Goal: Information Seeking & Learning: Learn about a topic

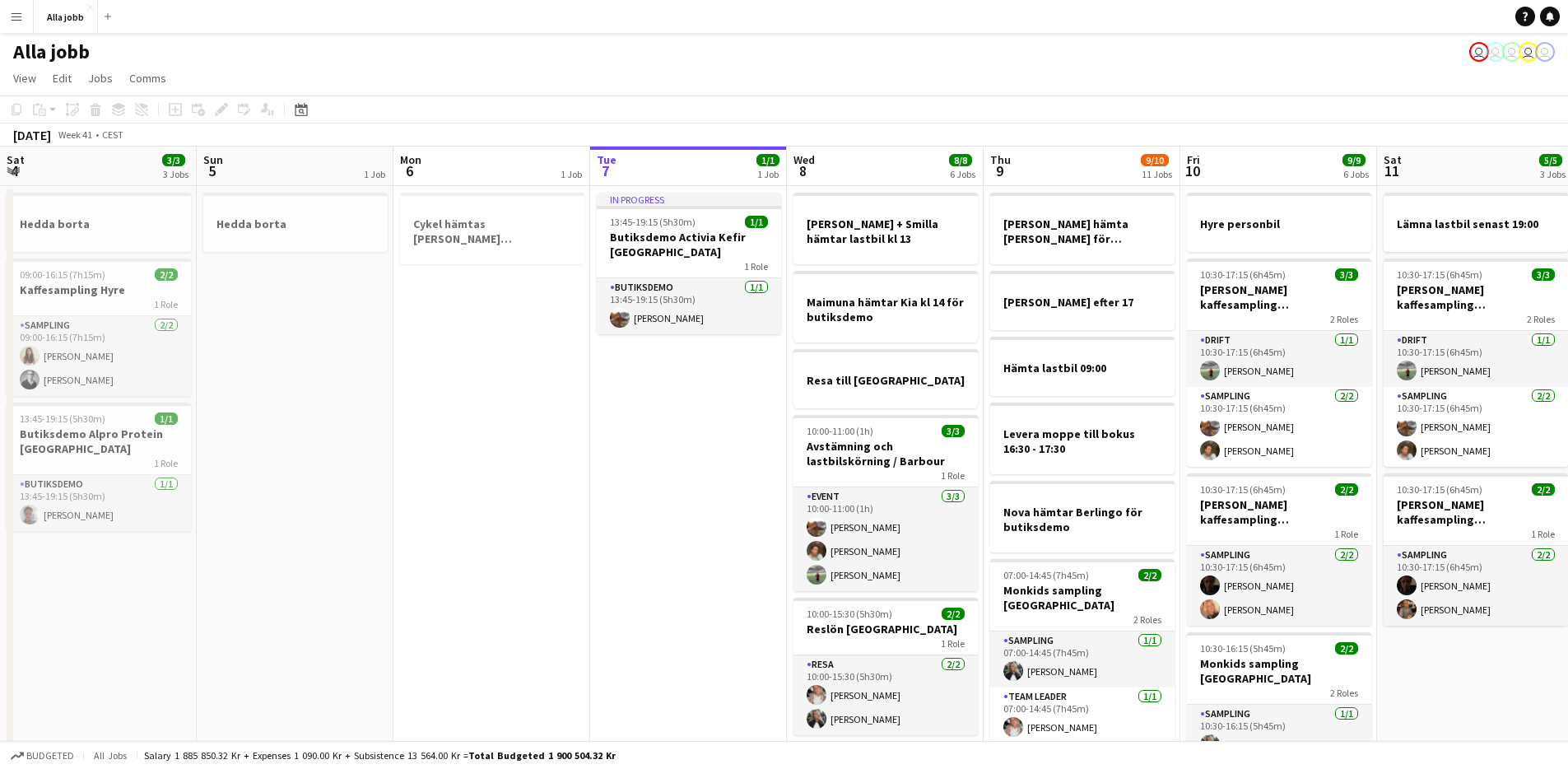
scroll to position [0, 595]
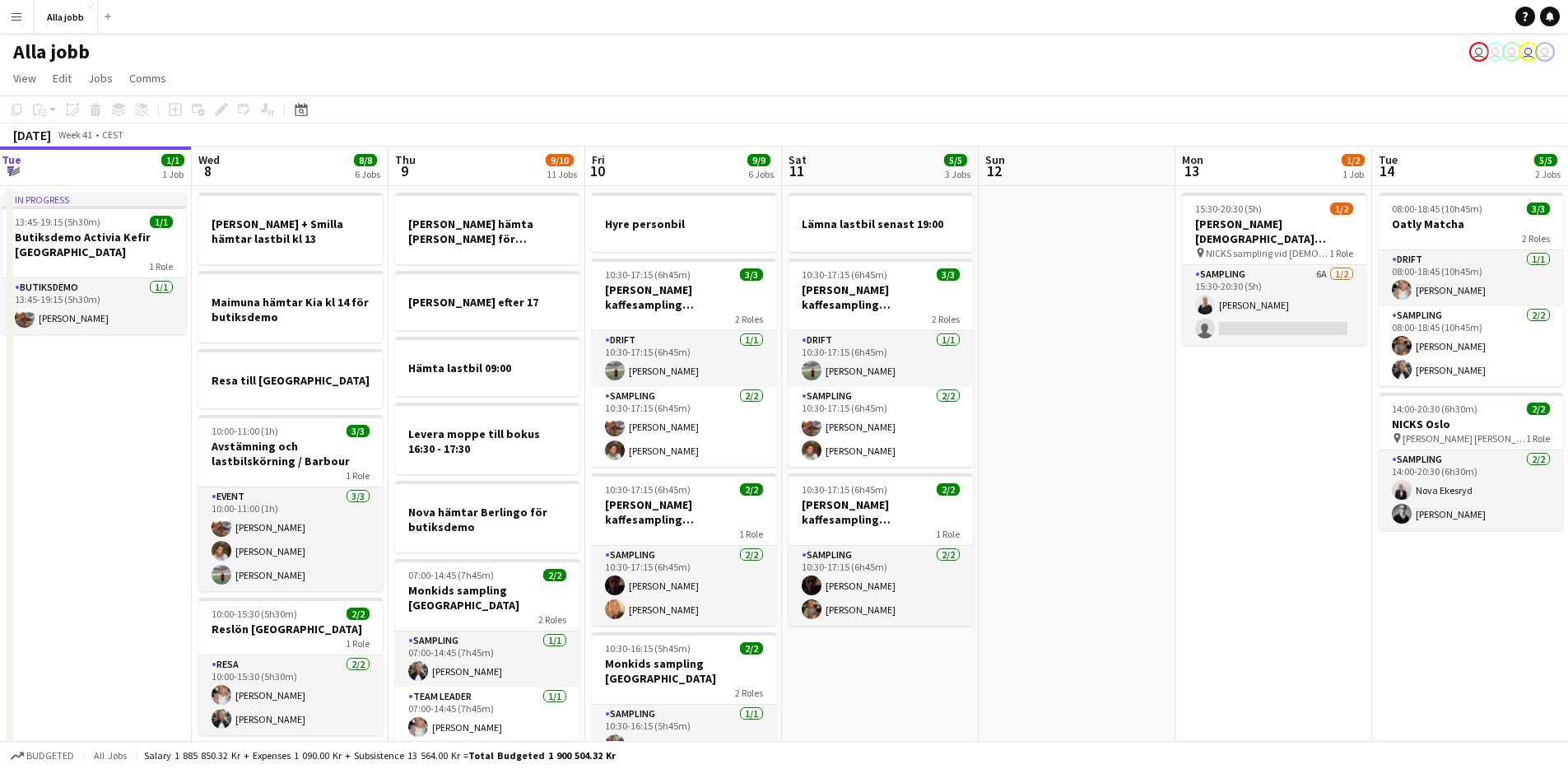
drag, startPoint x: 519, startPoint y: 369, endPoint x: 293, endPoint y: 387, distance: 226.7
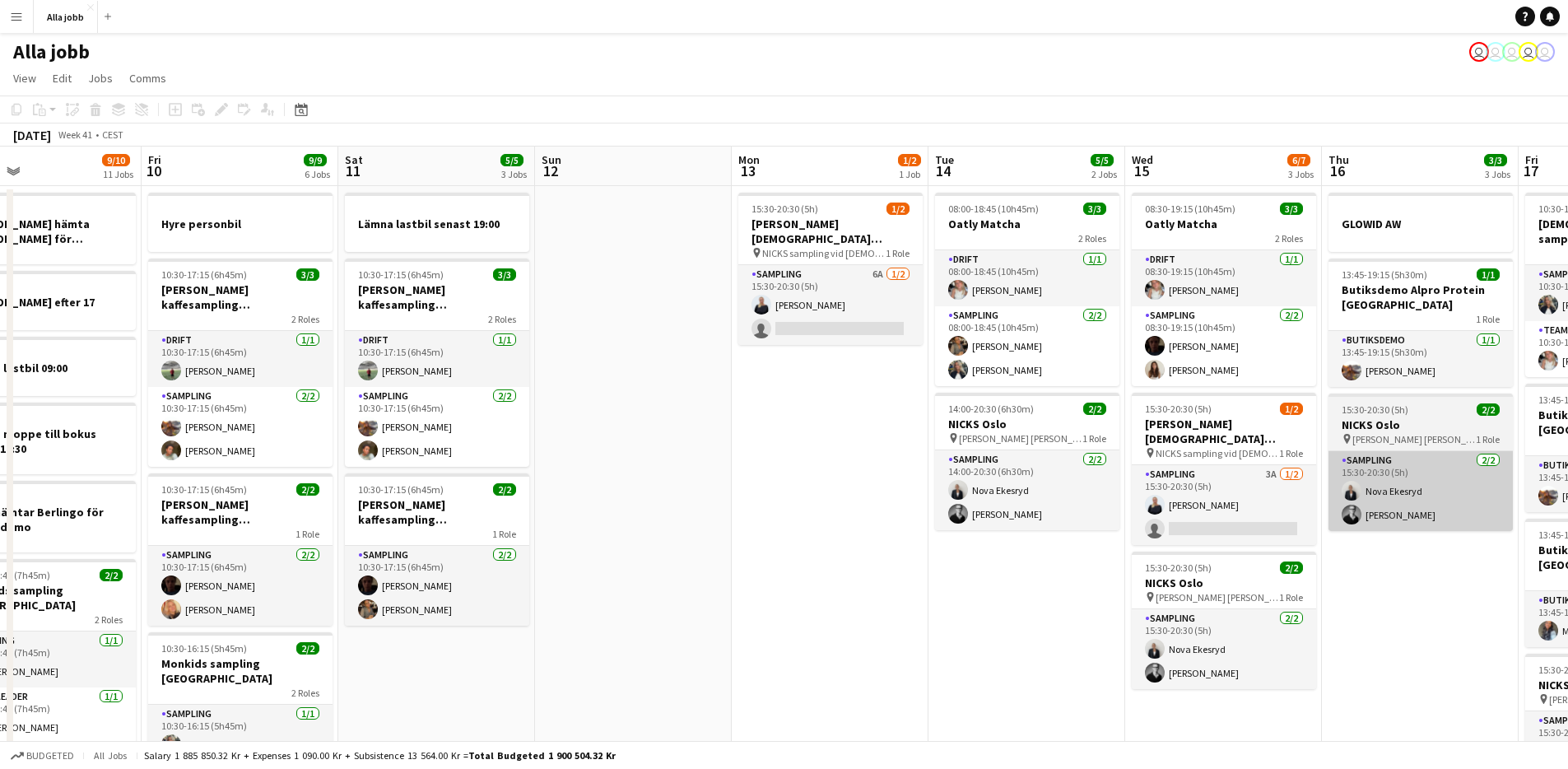
drag, startPoint x: 762, startPoint y: 408, endPoint x: 815, endPoint y: 508, distance: 113.2
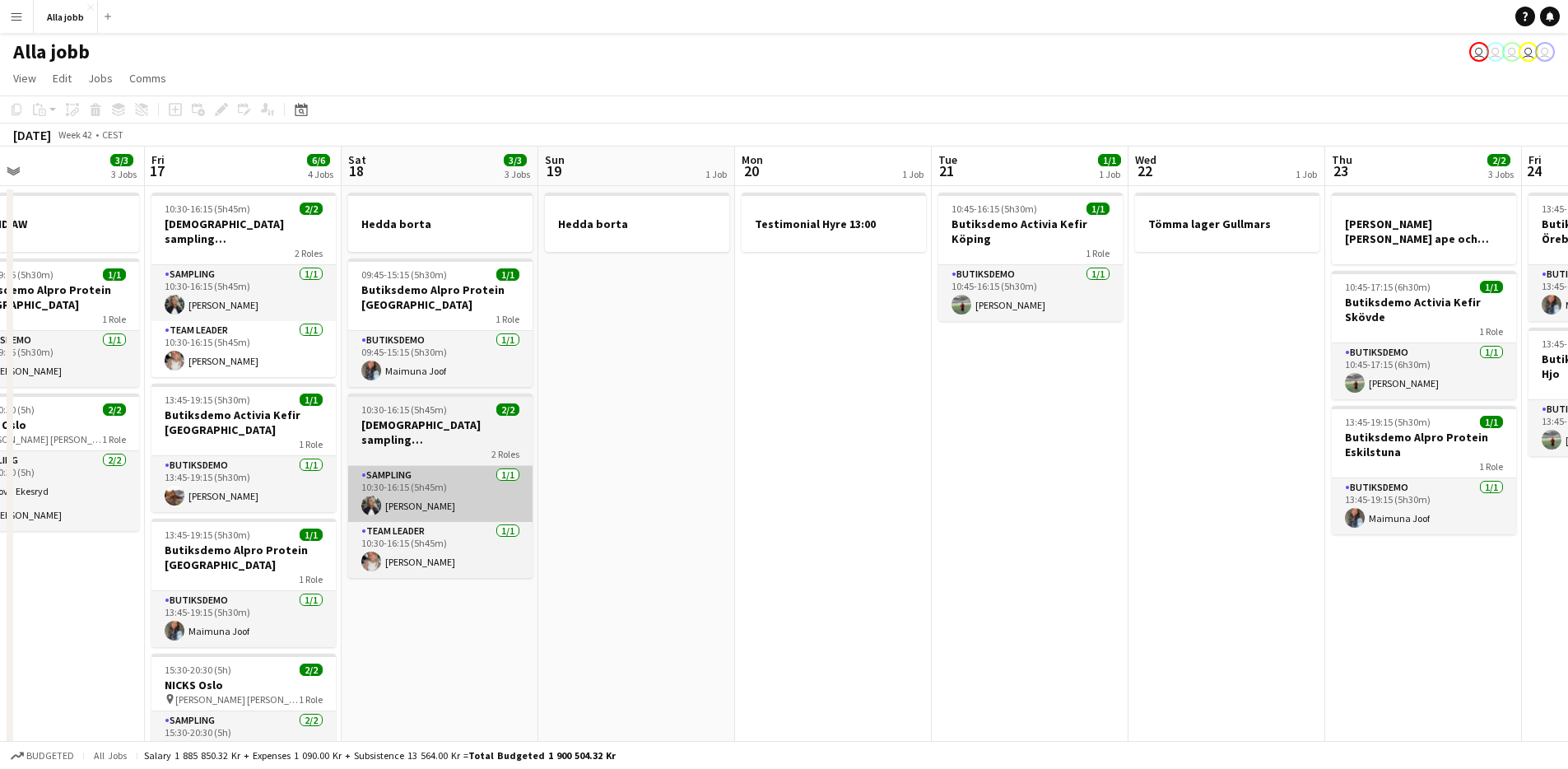
drag, startPoint x: 1000, startPoint y: 523, endPoint x: 623, endPoint y: 457, distance: 382.7
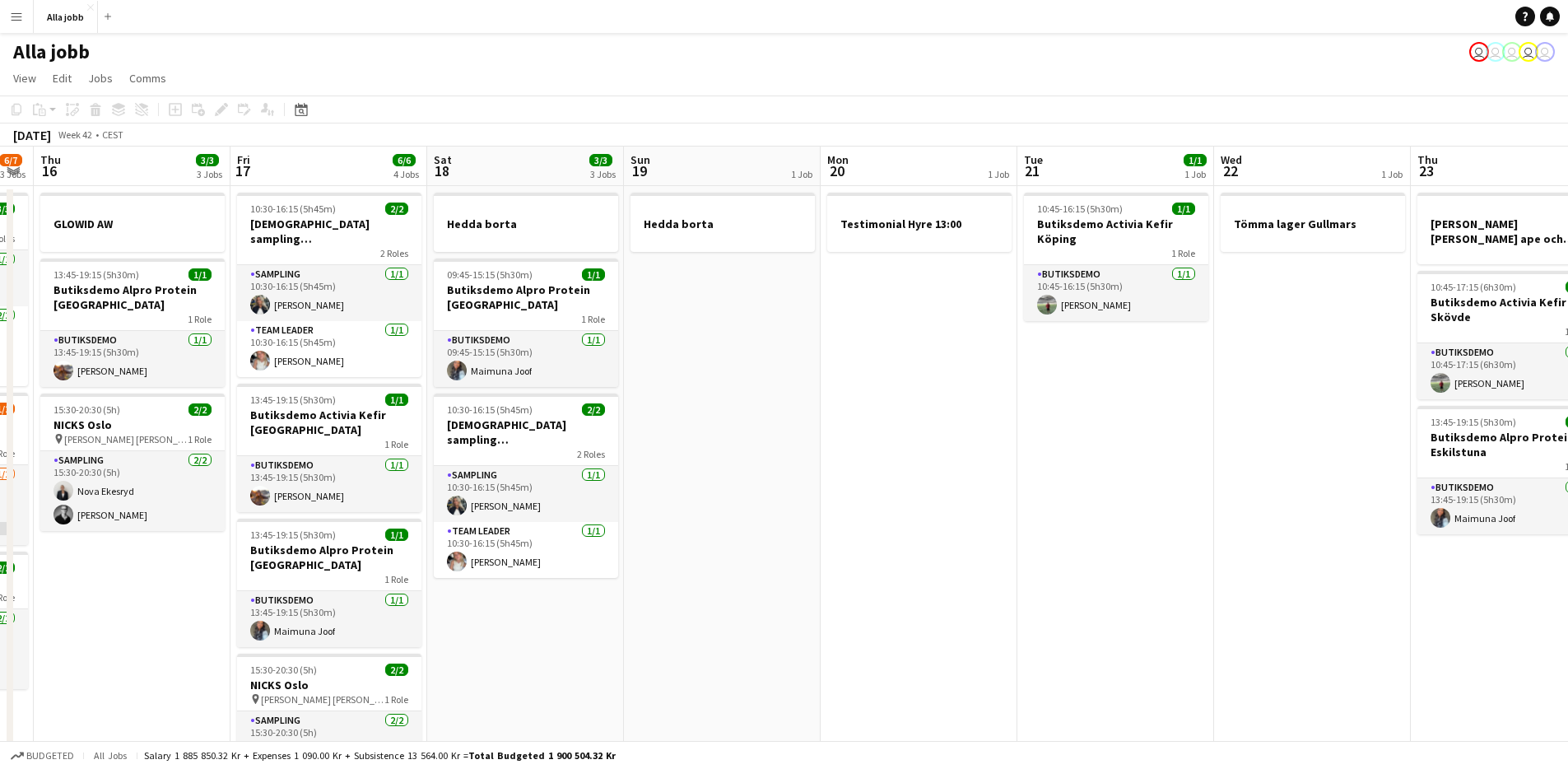
drag, startPoint x: 845, startPoint y: 500, endPoint x: 592, endPoint y: 487, distance: 253.3
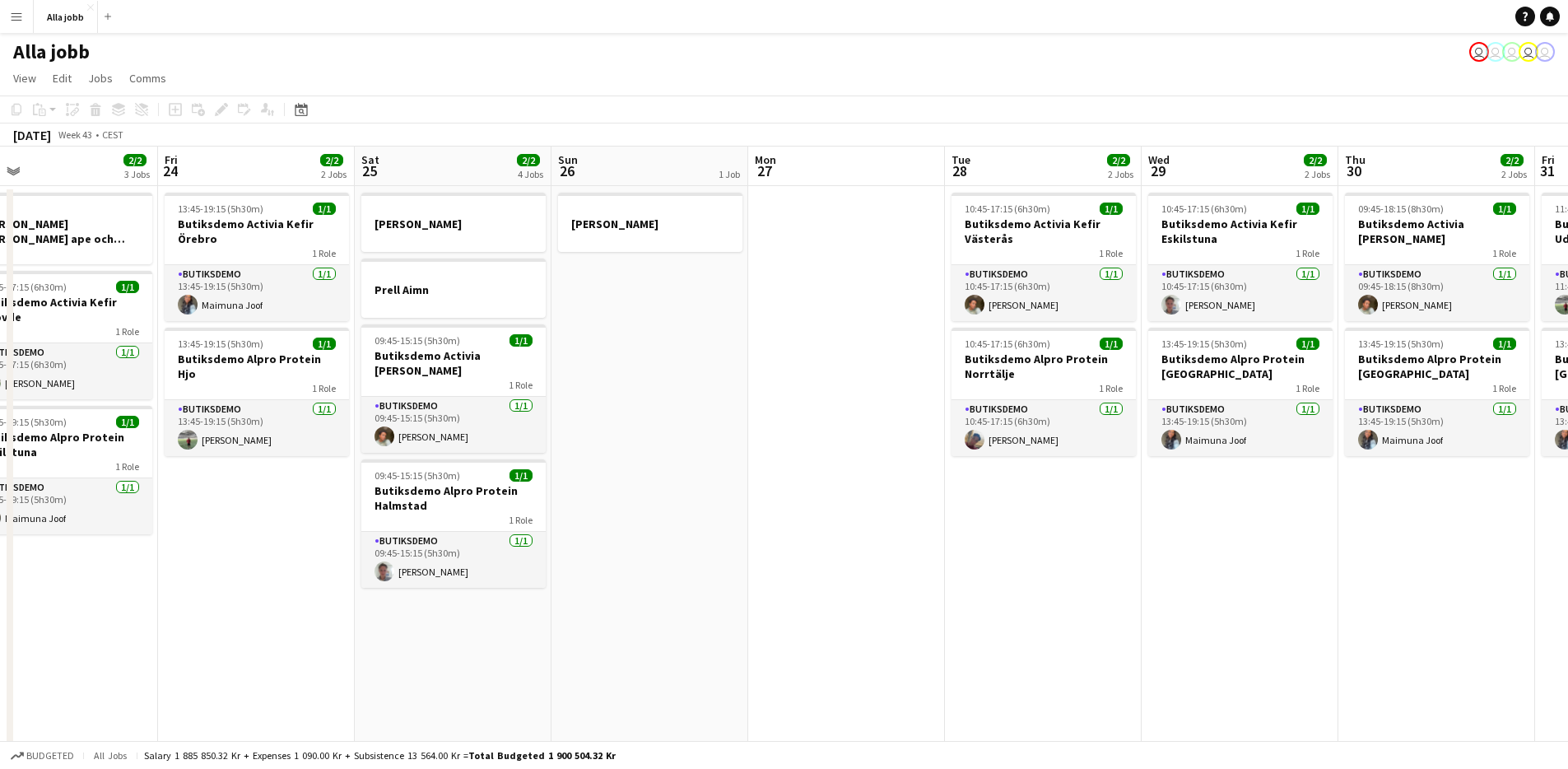
drag, startPoint x: 1325, startPoint y: 527, endPoint x: 569, endPoint y: 552, distance: 756.4
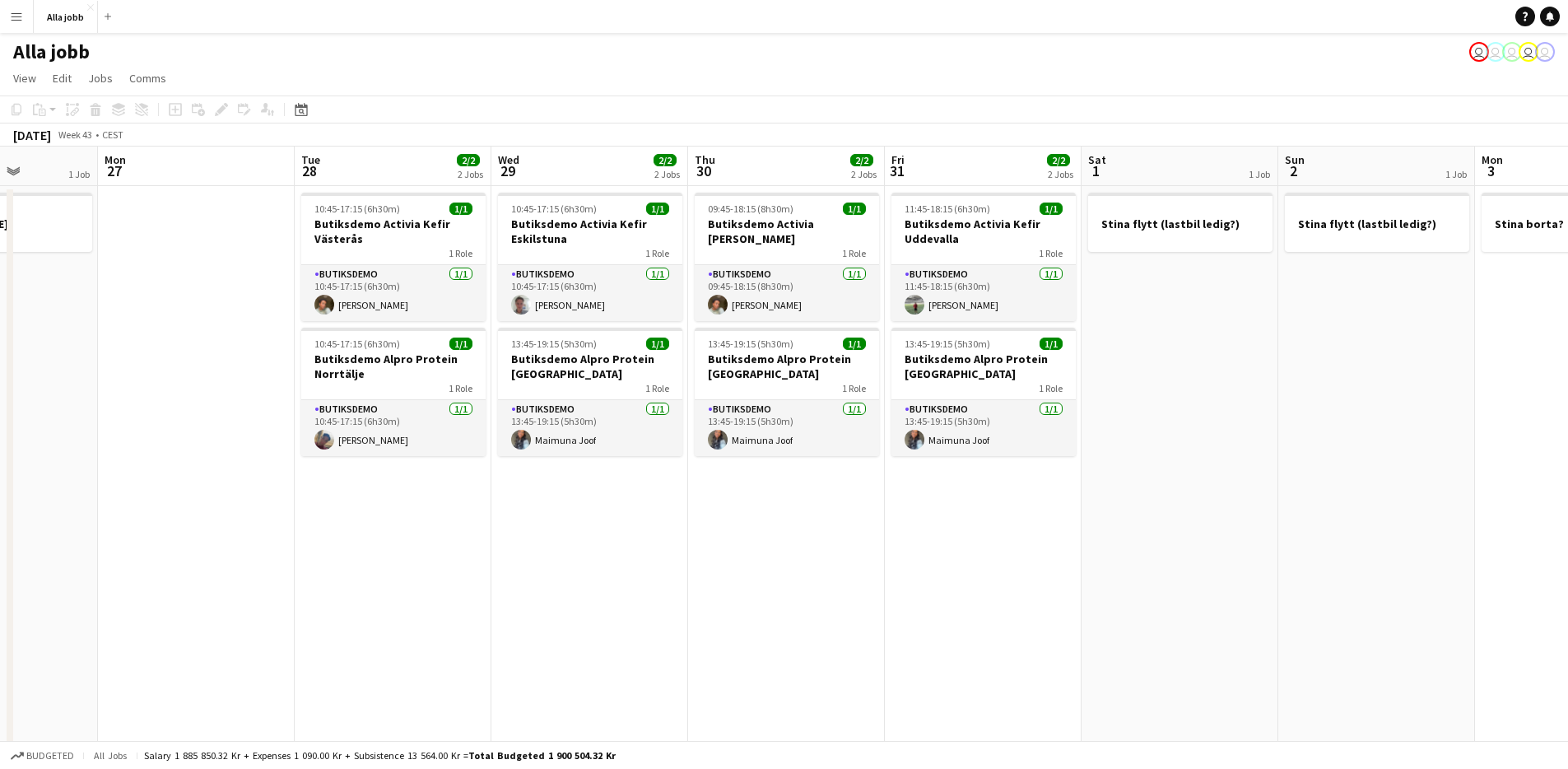
drag, startPoint x: 1198, startPoint y: 573, endPoint x: 532, endPoint y: 552, distance: 666.3
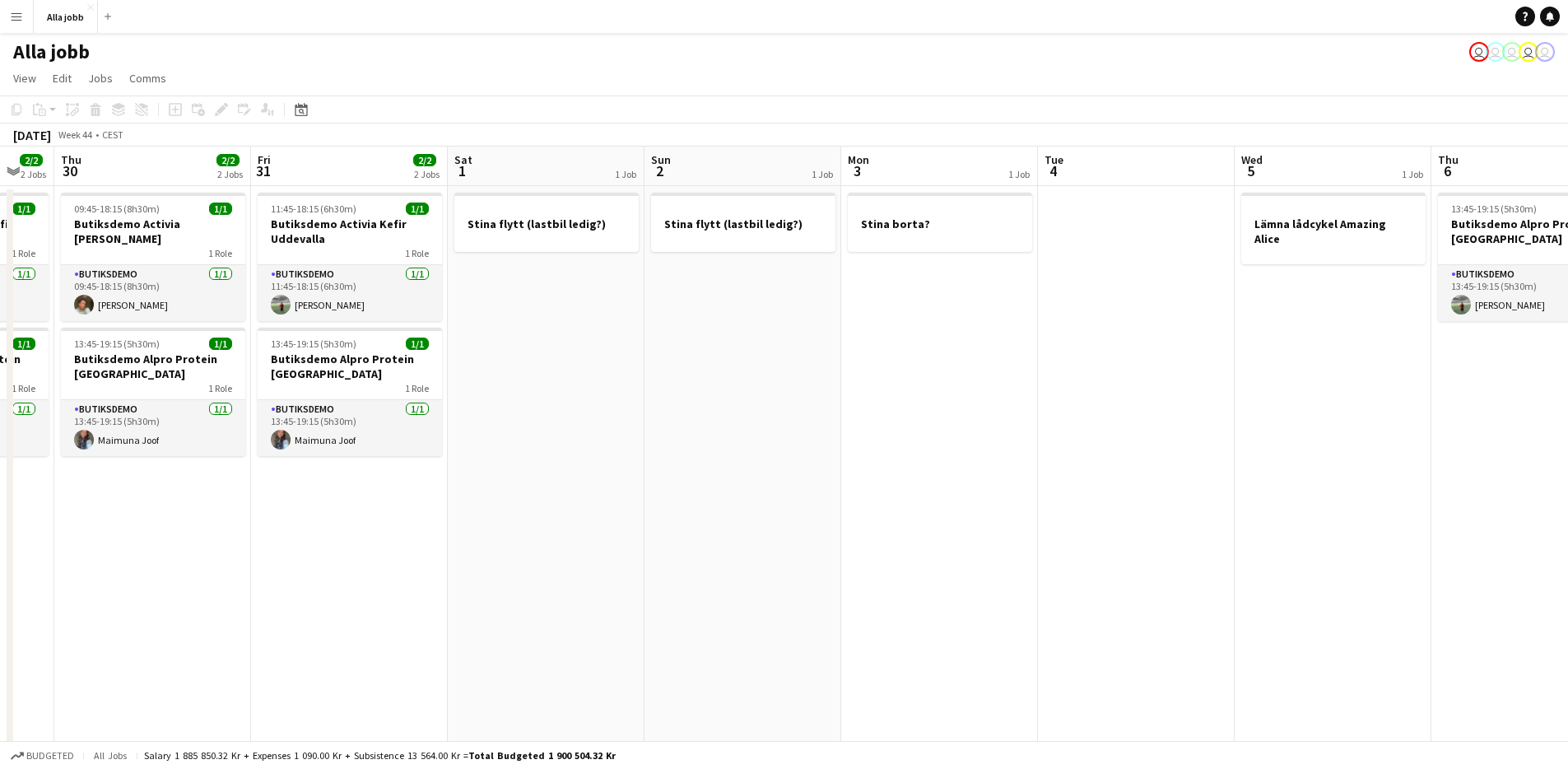
drag, startPoint x: 1318, startPoint y: 596, endPoint x: 353, endPoint y: 540, distance: 966.6
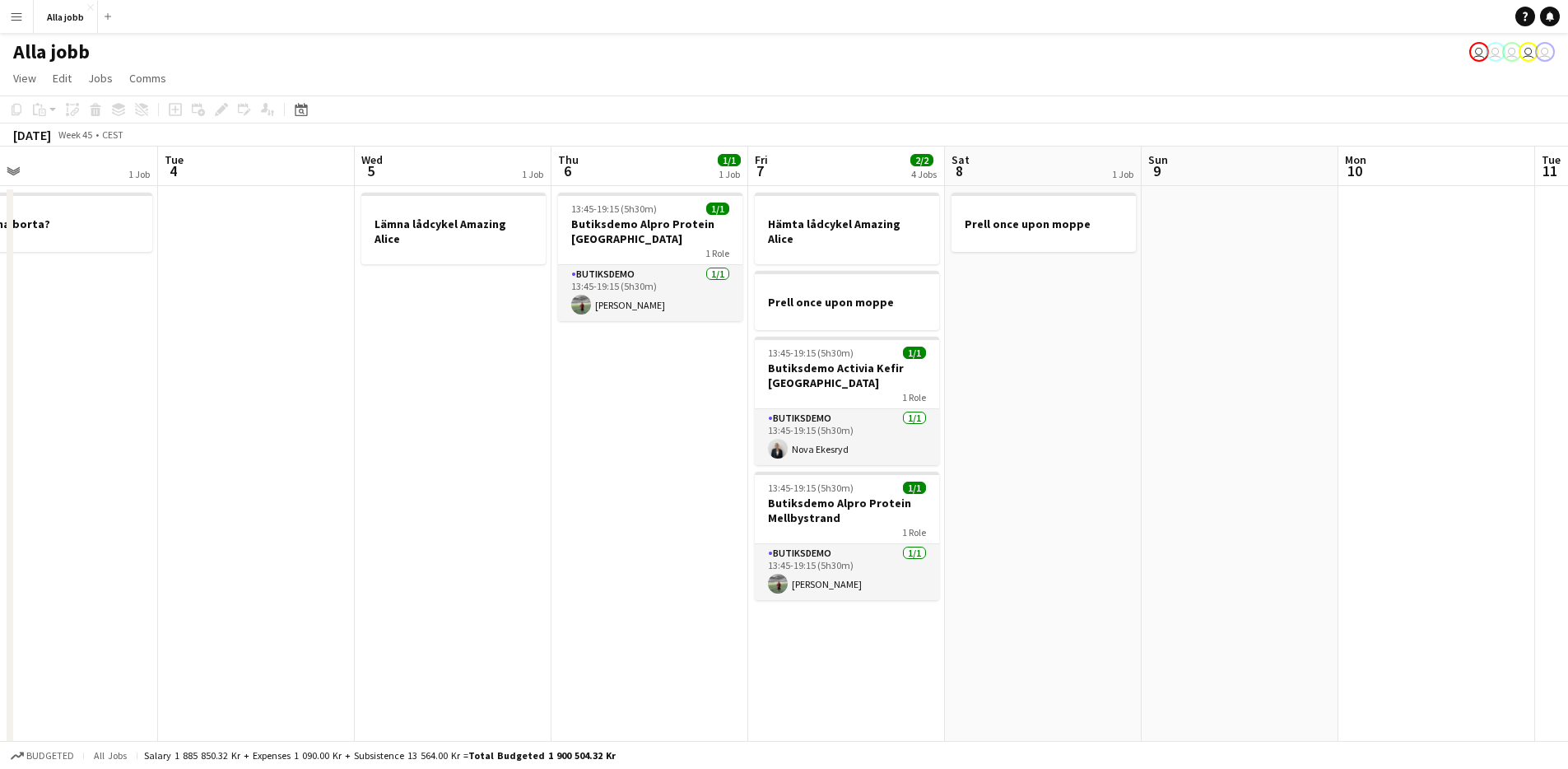
drag, startPoint x: 856, startPoint y: 511, endPoint x: 400, endPoint y: 560, distance: 458.6
drag, startPoint x: 417, startPoint y: 553, endPoint x: 521, endPoint y: 535, distance: 105.5
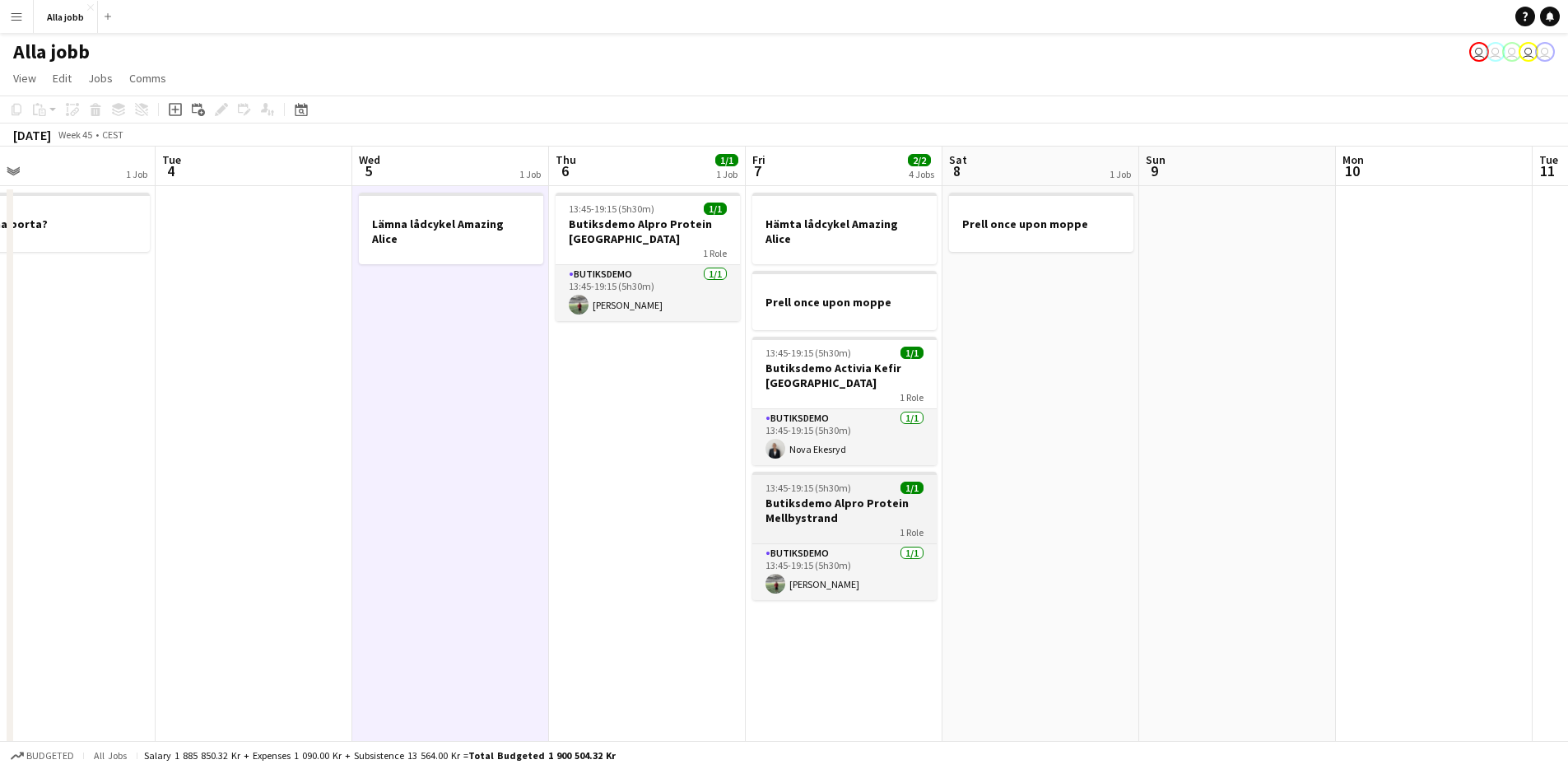
scroll to position [0, 629]
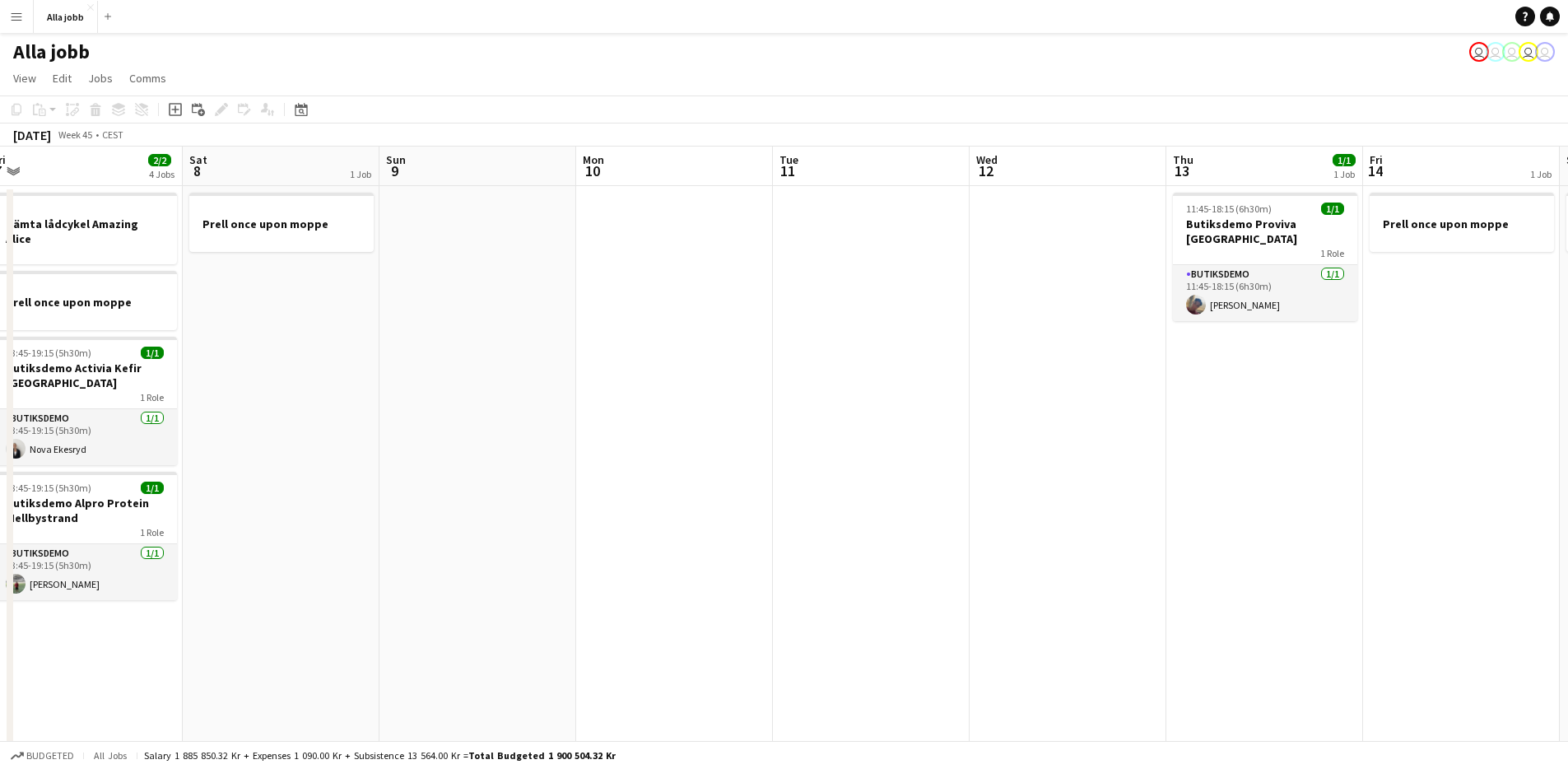
drag, startPoint x: 968, startPoint y: 551, endPoint x: 385, endPoint y: 555, distance: 583.0
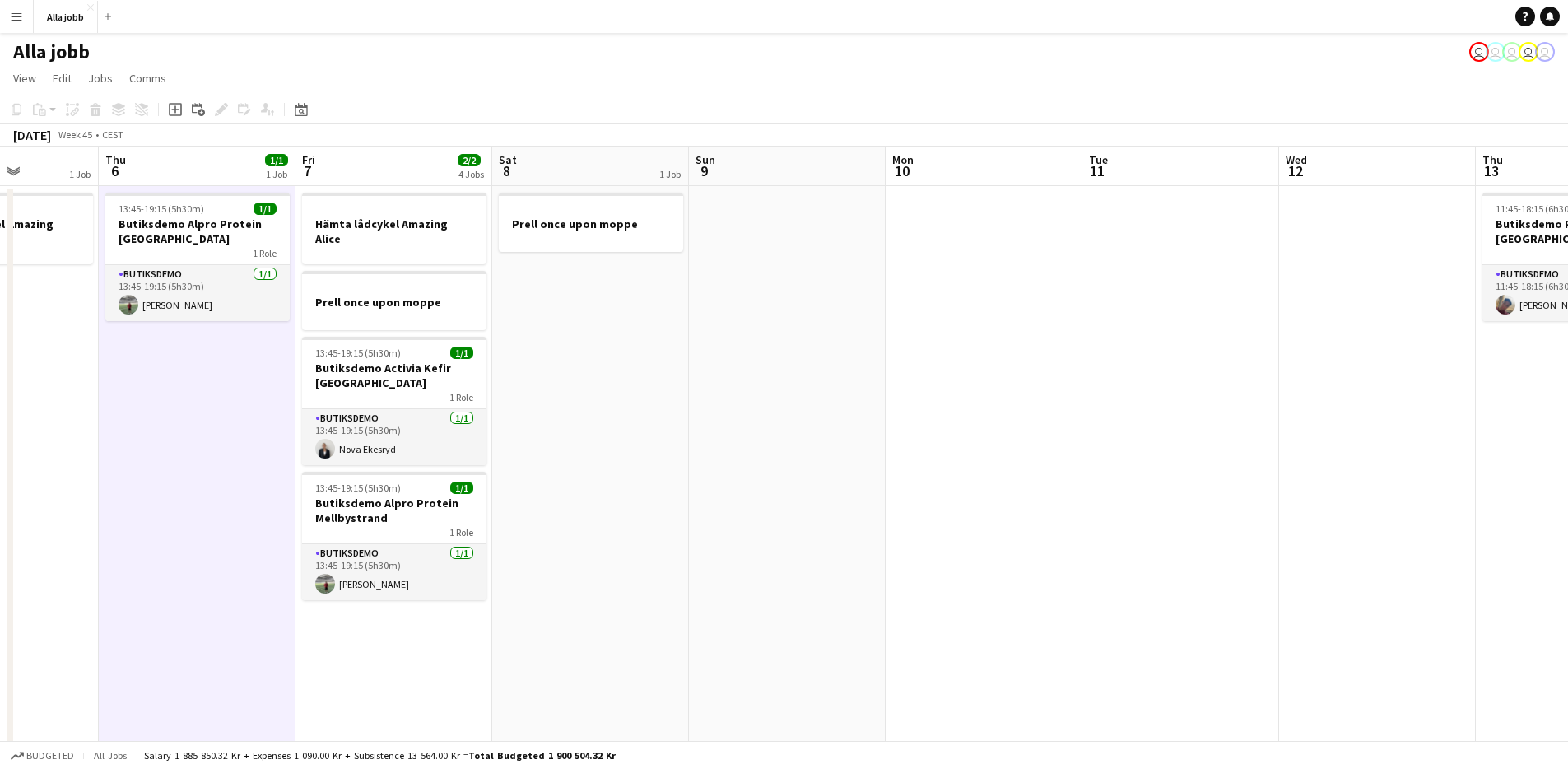
scroll to position [0, 423]
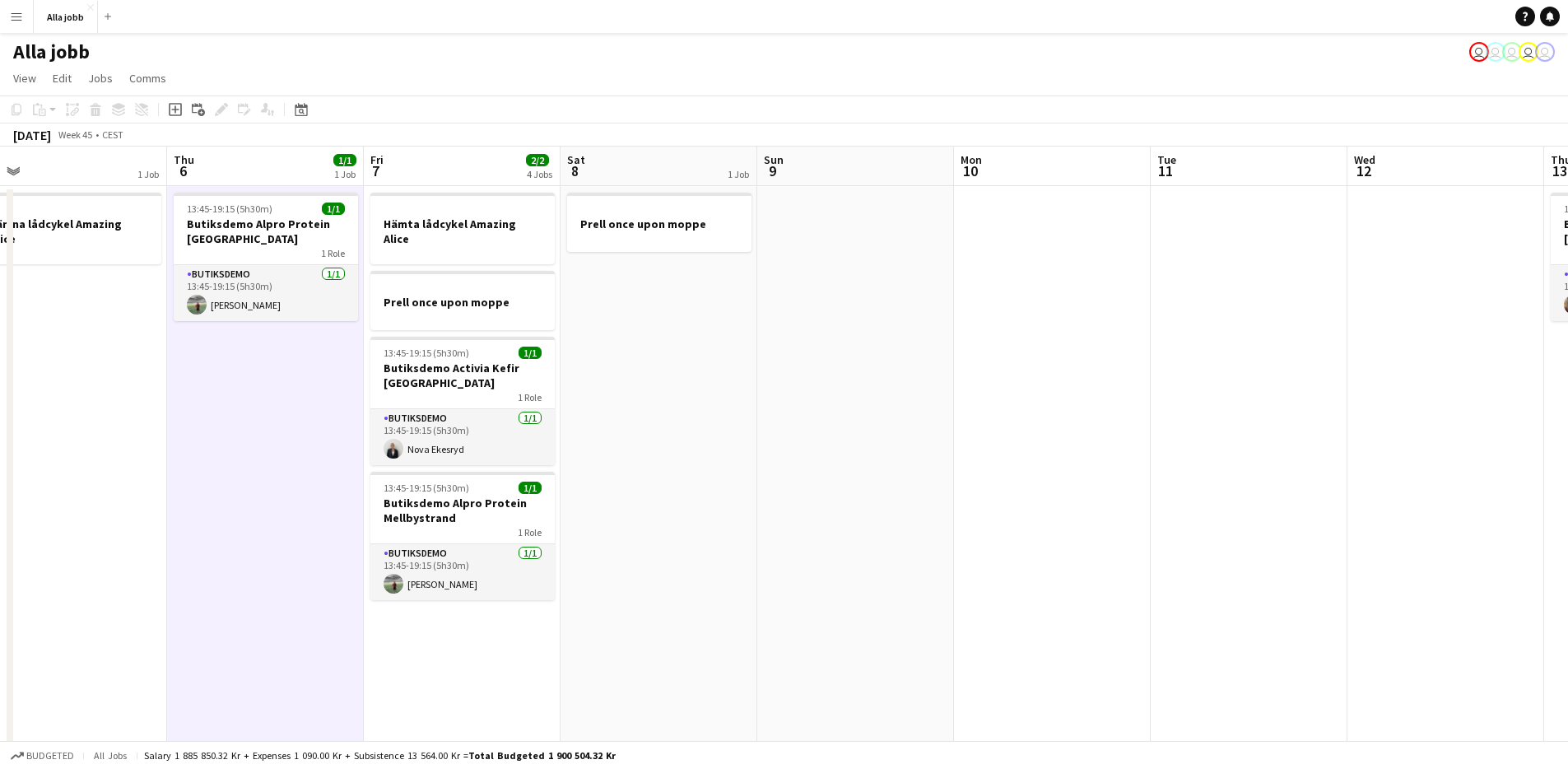
drag, startPoint x: 602, startPoint y: 503, endPoint x: 979, endPoint y: 480, distance: 377.7
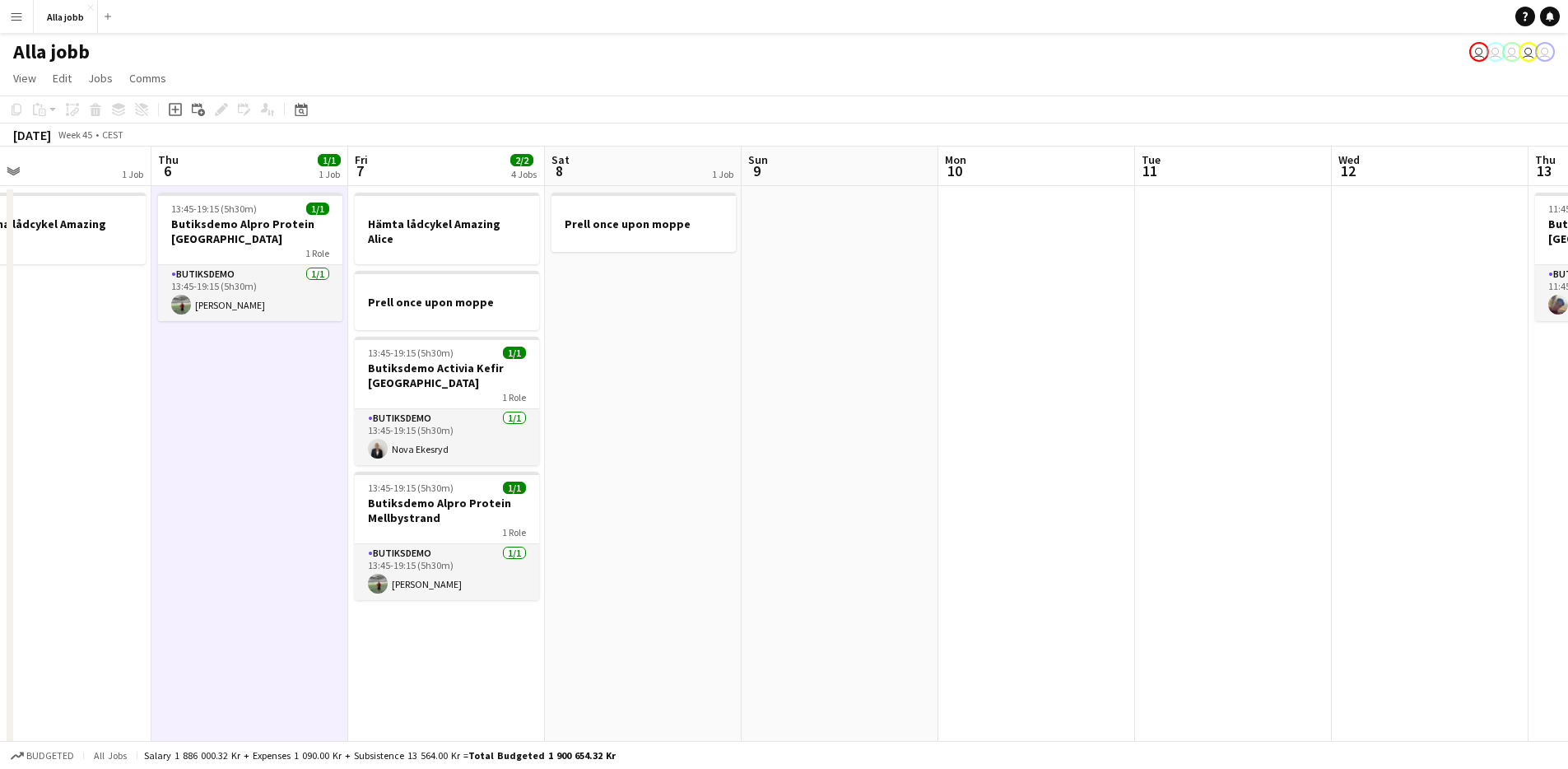
drag, startPoint x: 880, startPoint y: 382, endPoint x: 359, endPoint y: 404, distance: 521.5
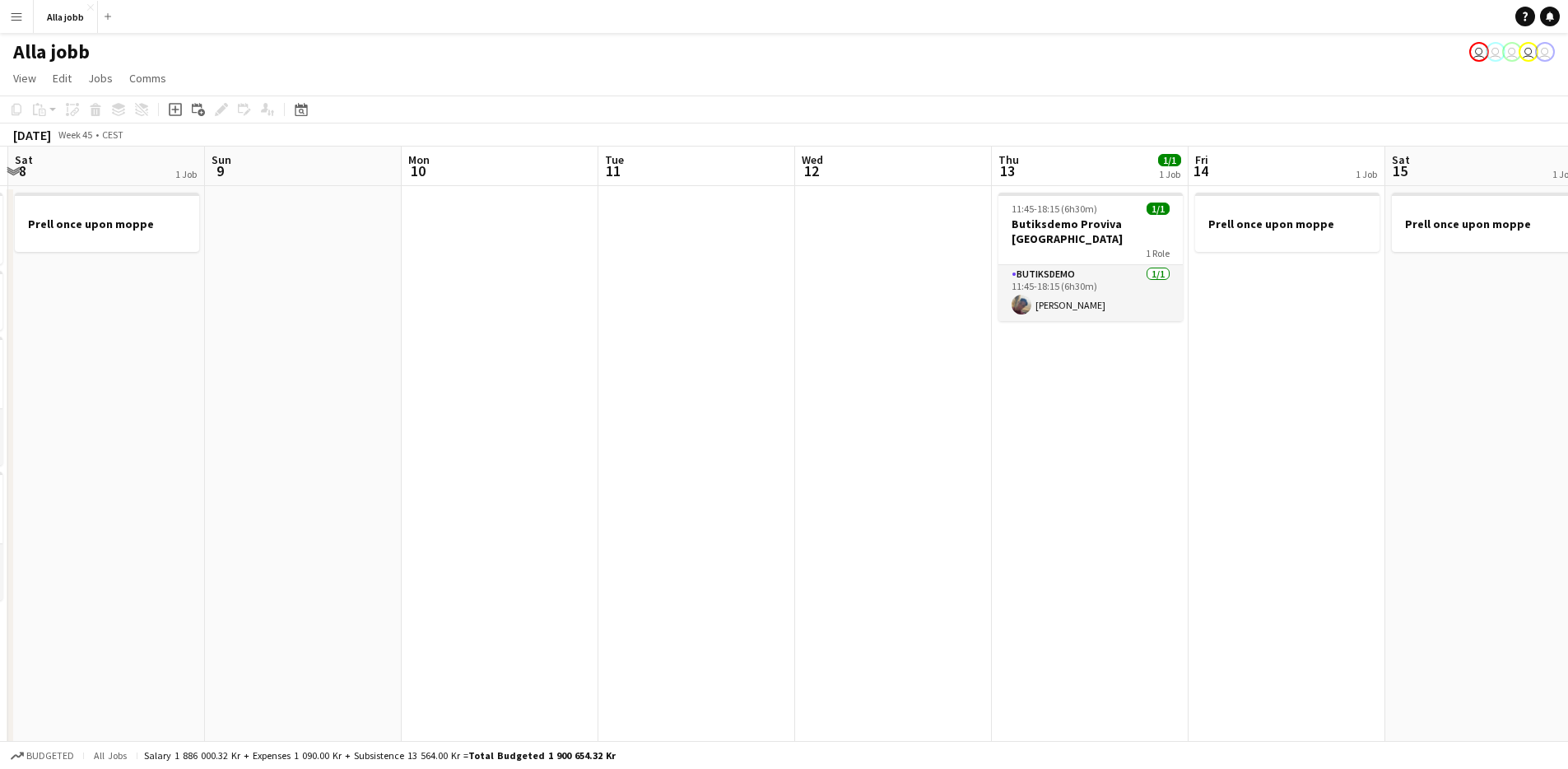
drag, startPoint x: 1221, startPoint y: 398, endPoint x: 1575, endPoint y: 384, distance: 354.3
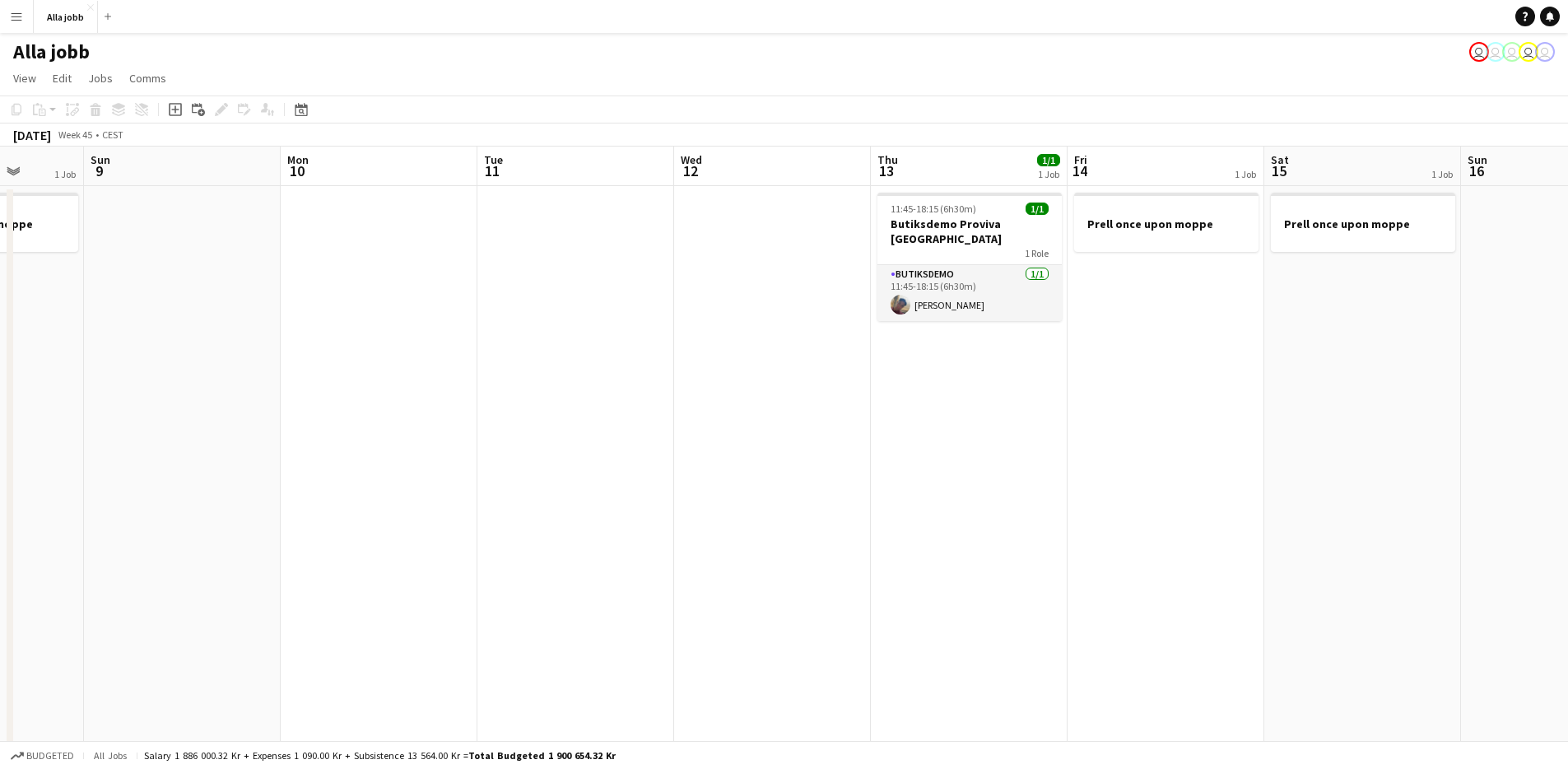
drag, startPoint x: 604, startPoint y: 486, endPoint x: 273, endPoint y: 443, distance: 333.8
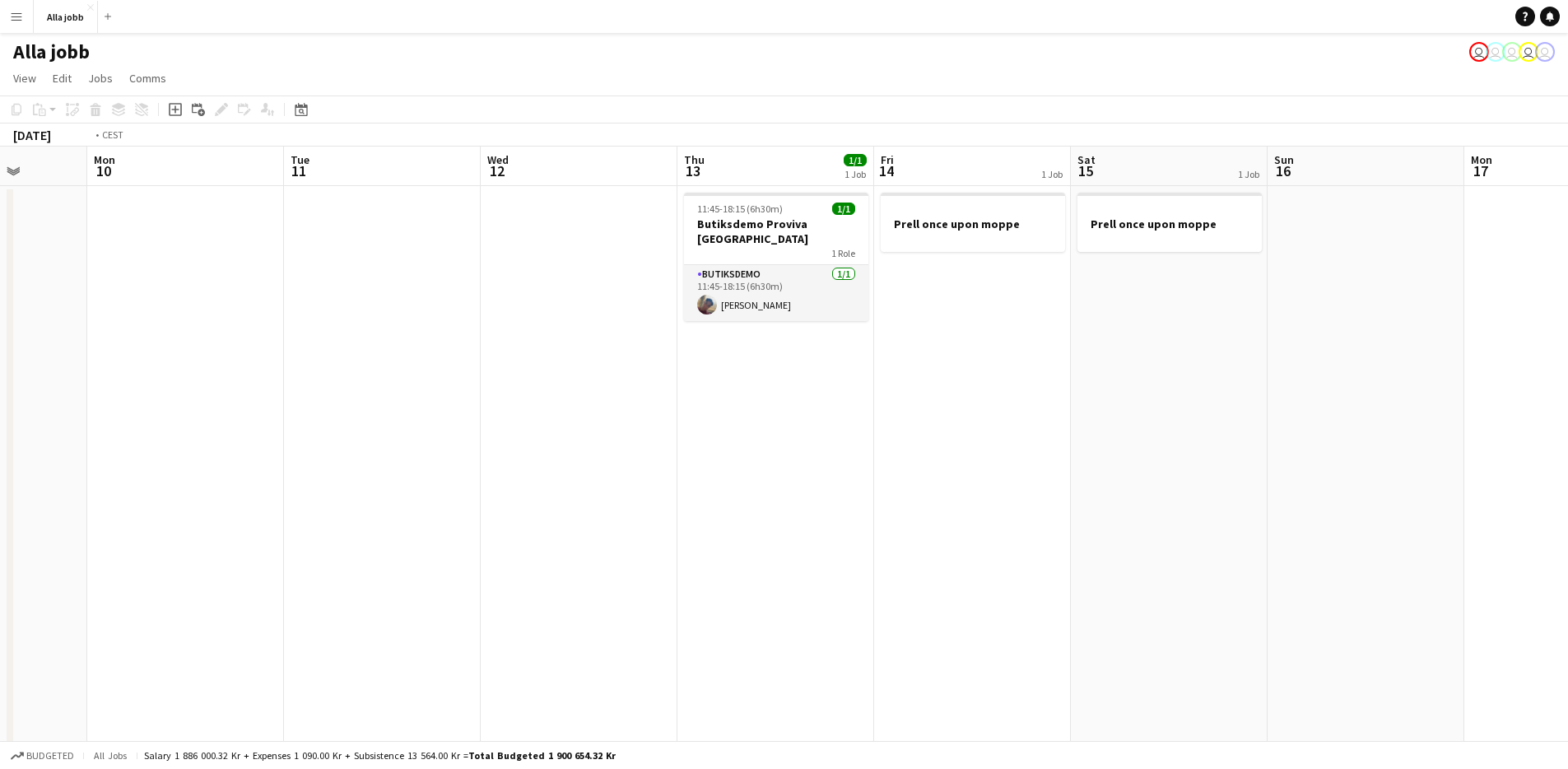
drag, startPoint x: 579, startPoint y: 498, endPoint x: 286, endPoint y: 478, distance: 293.7
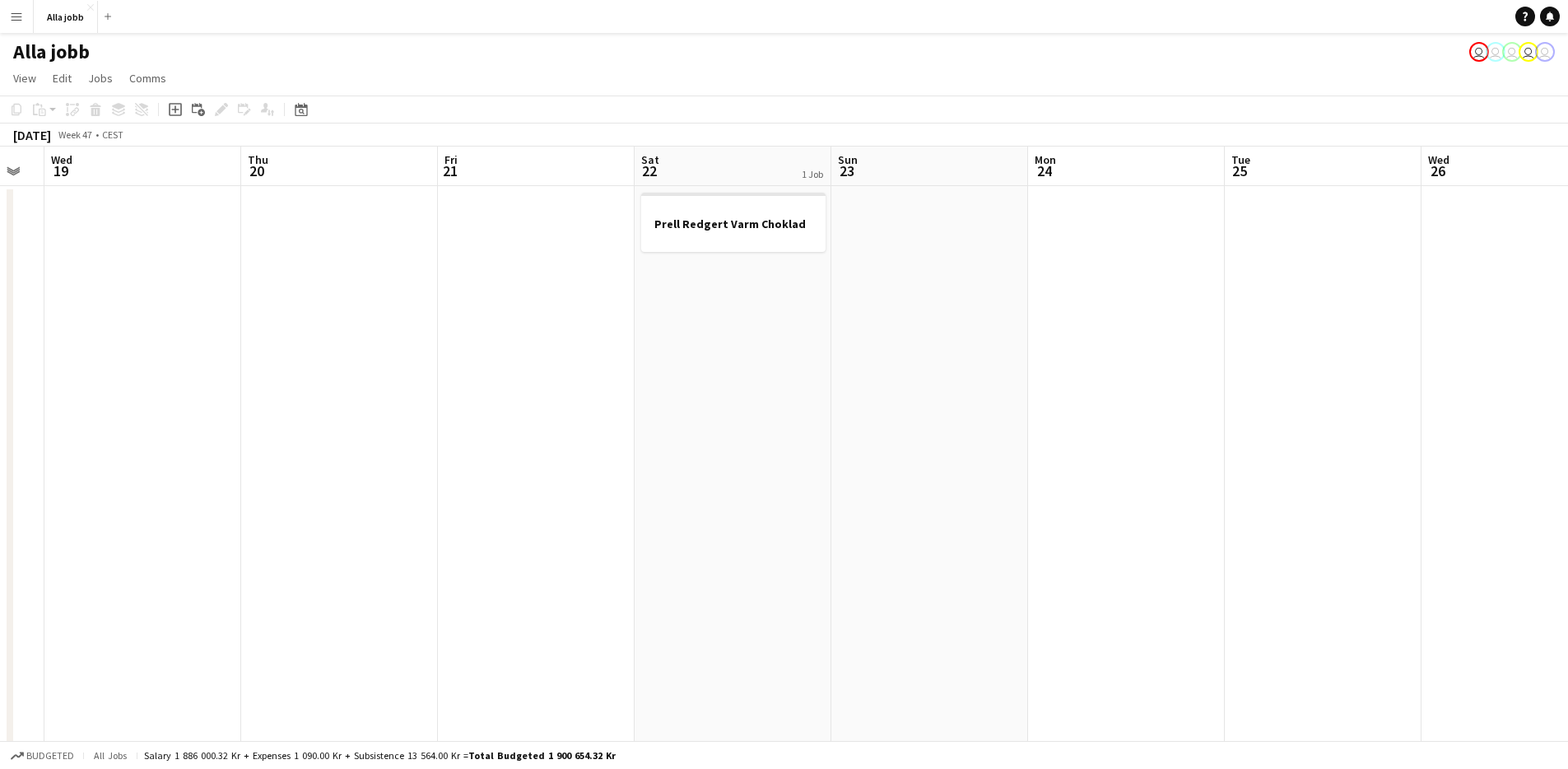
drag, startPoint x: 1069, startPoint y: 493, endPoint x: 234, endPoint y: 493, distance: 835.0
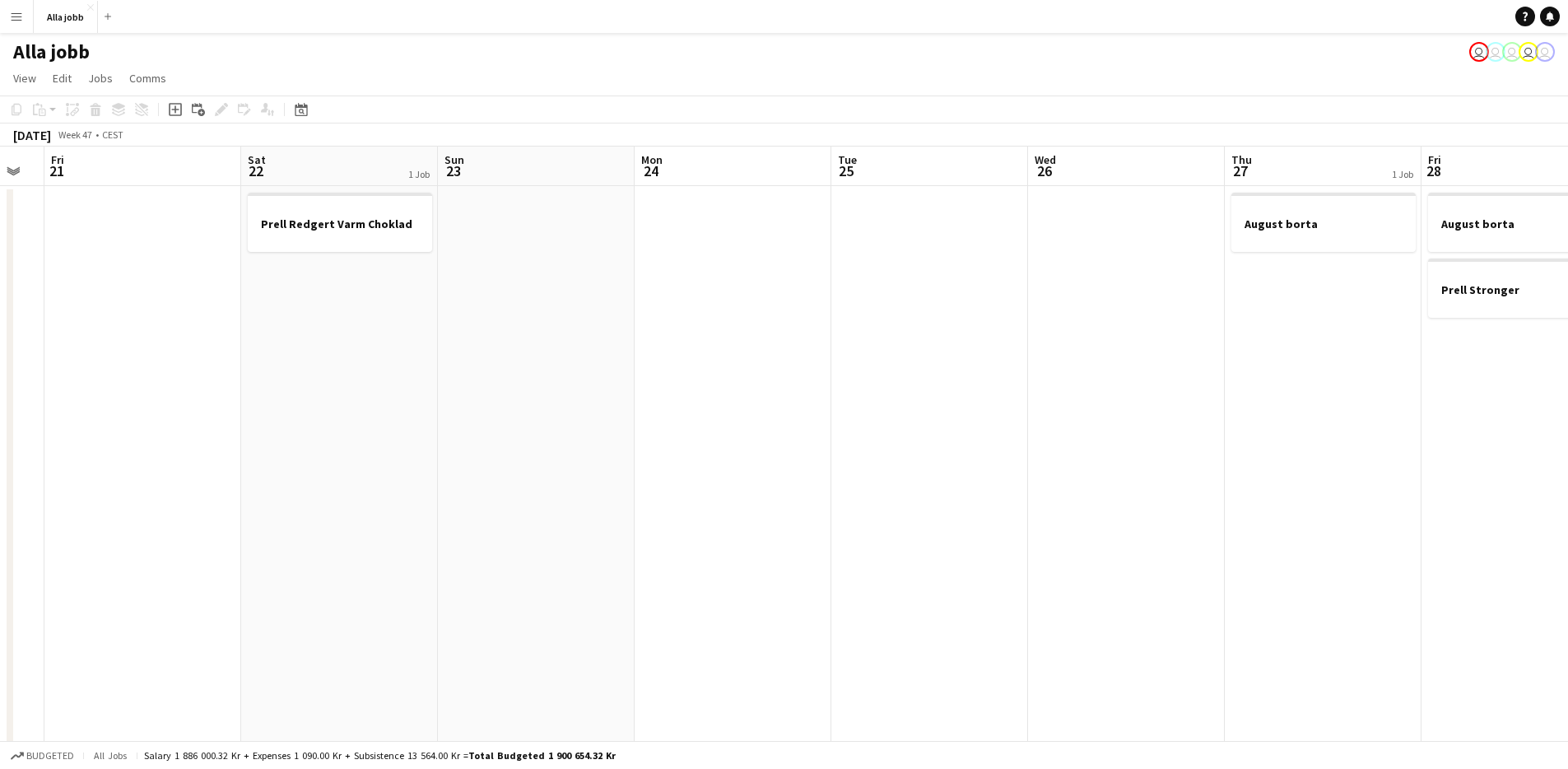
drag, startPoint x: 491, startPoint y: 498, endPoint x: 182, endPoint y: 550, distance: 313.3
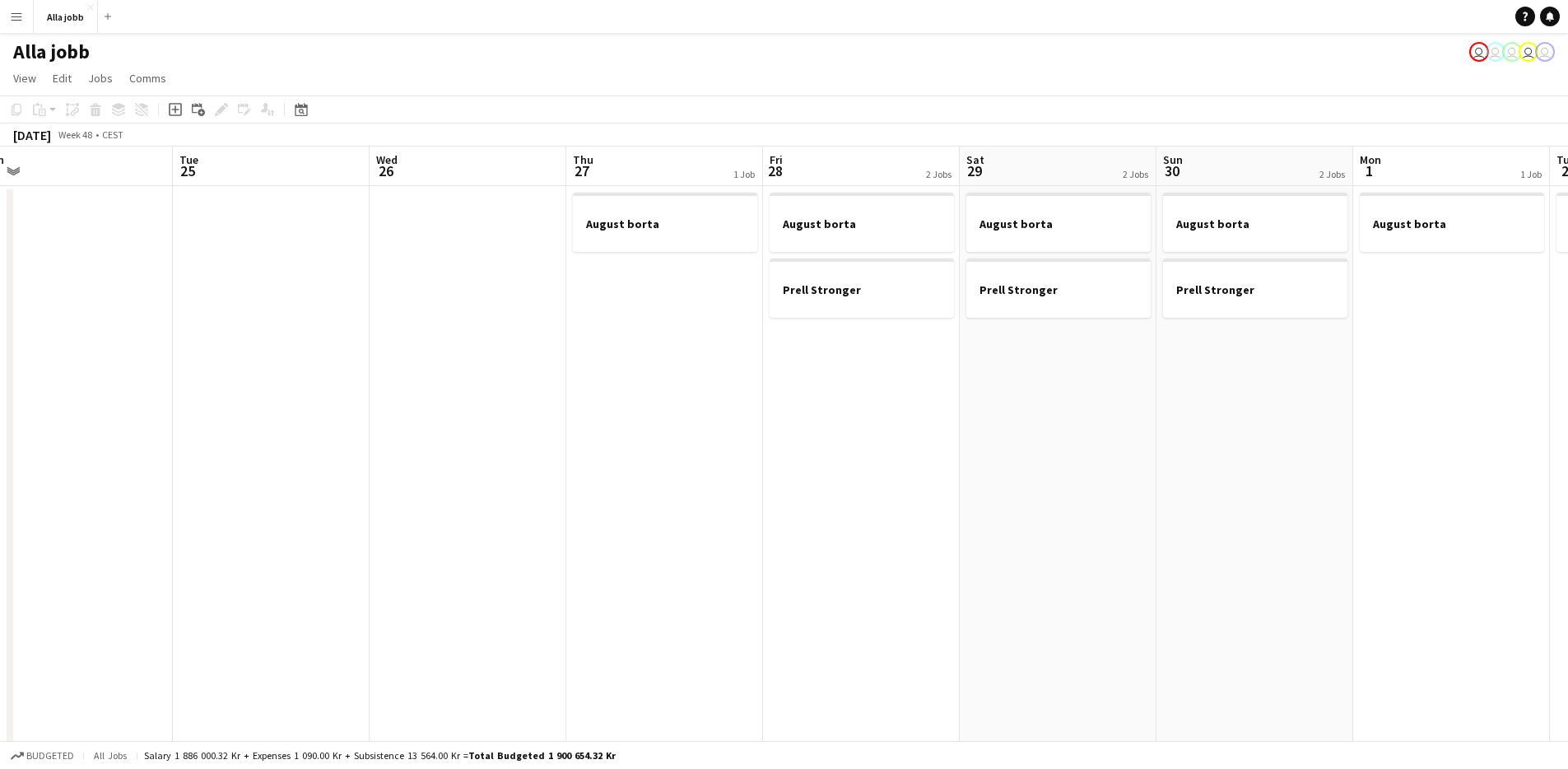
drag, startPoint x: 958, startPoint y: 524, endPoint x: 684, endPoint y: 519, distance: 274.0
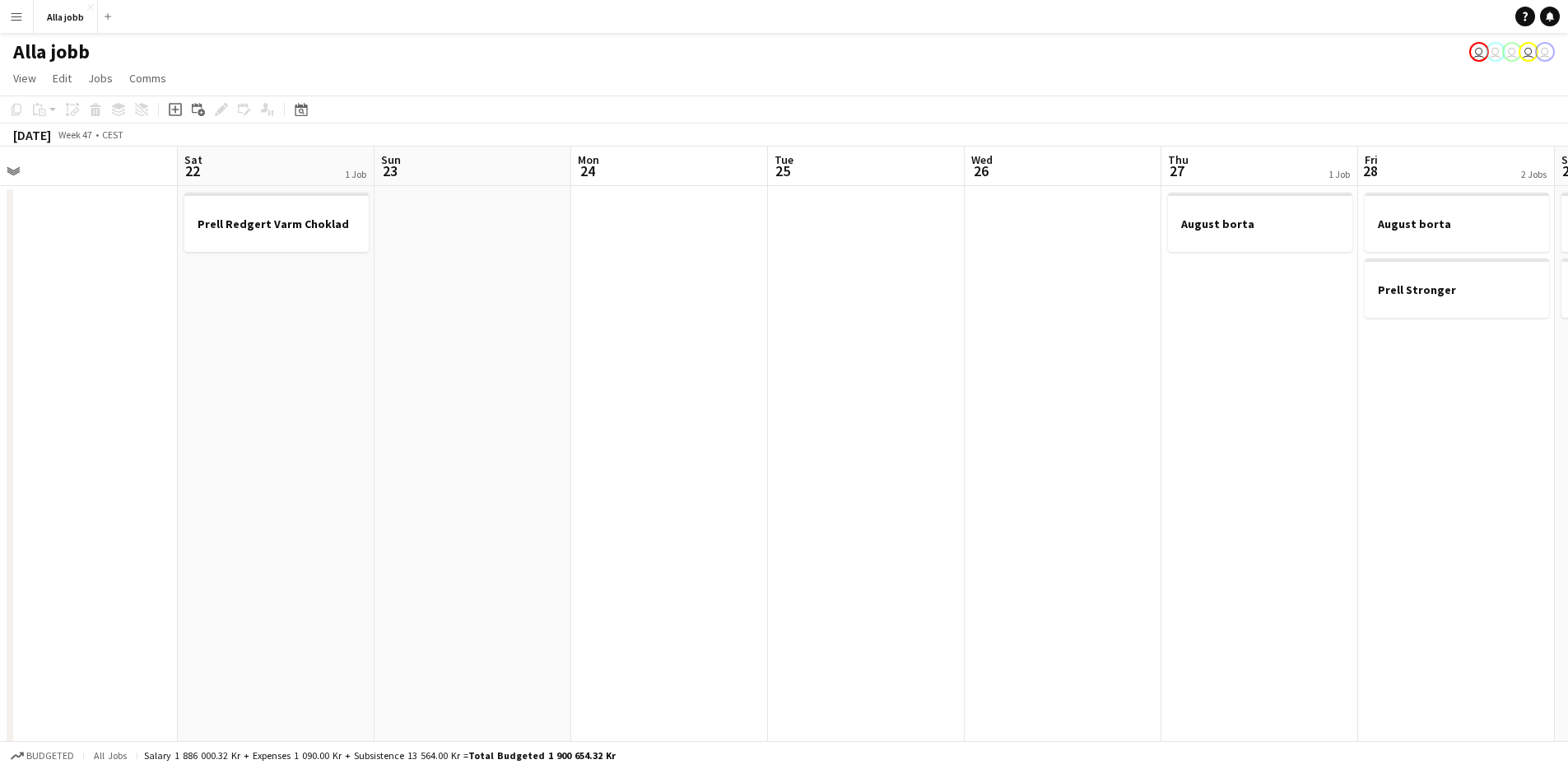
drag, startPoint x: 710, startPoint y: 530, endPoint x: 1298, endPoint y: 481, distance: 590.0
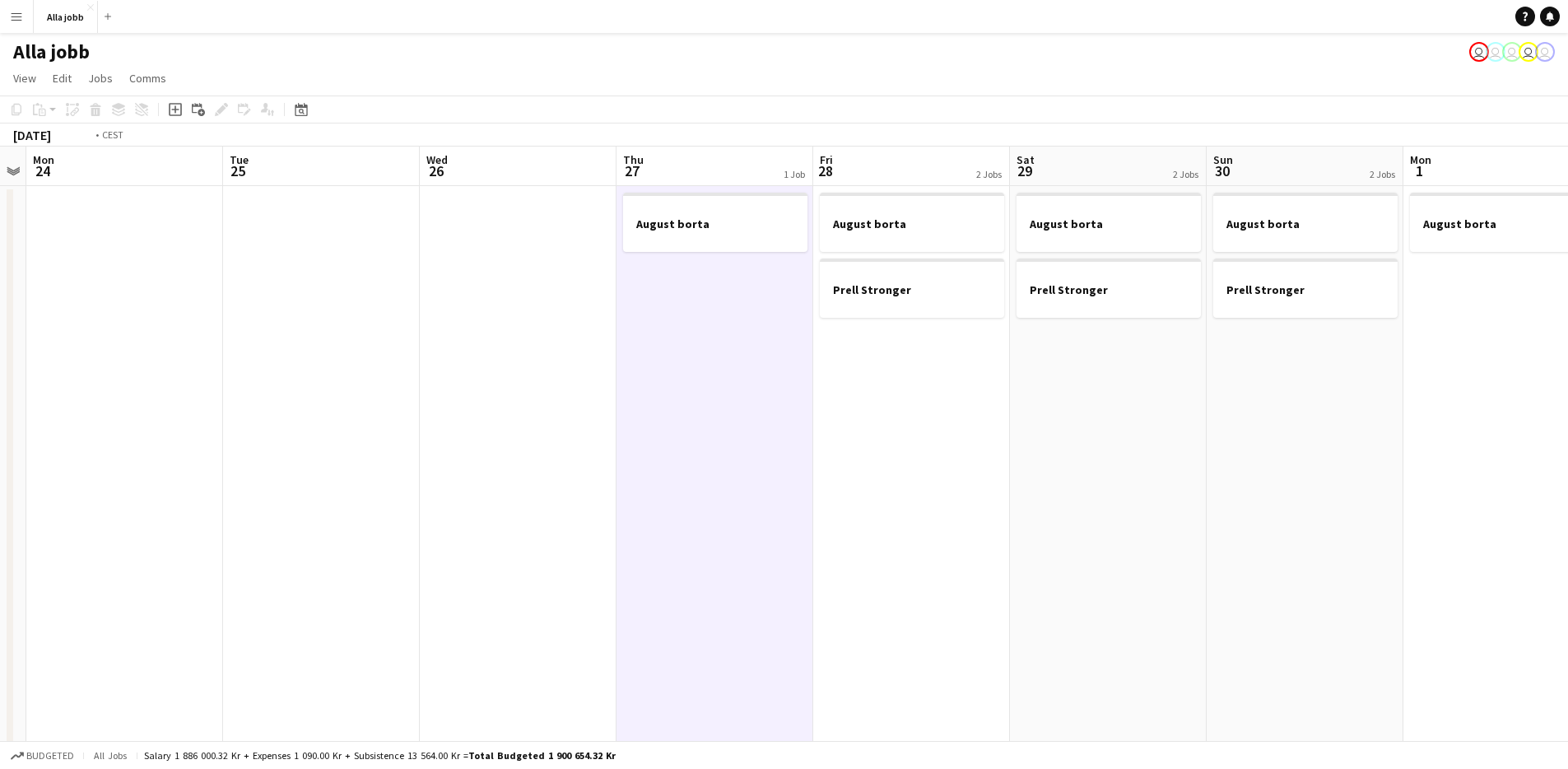
scroll to position [0, 627]
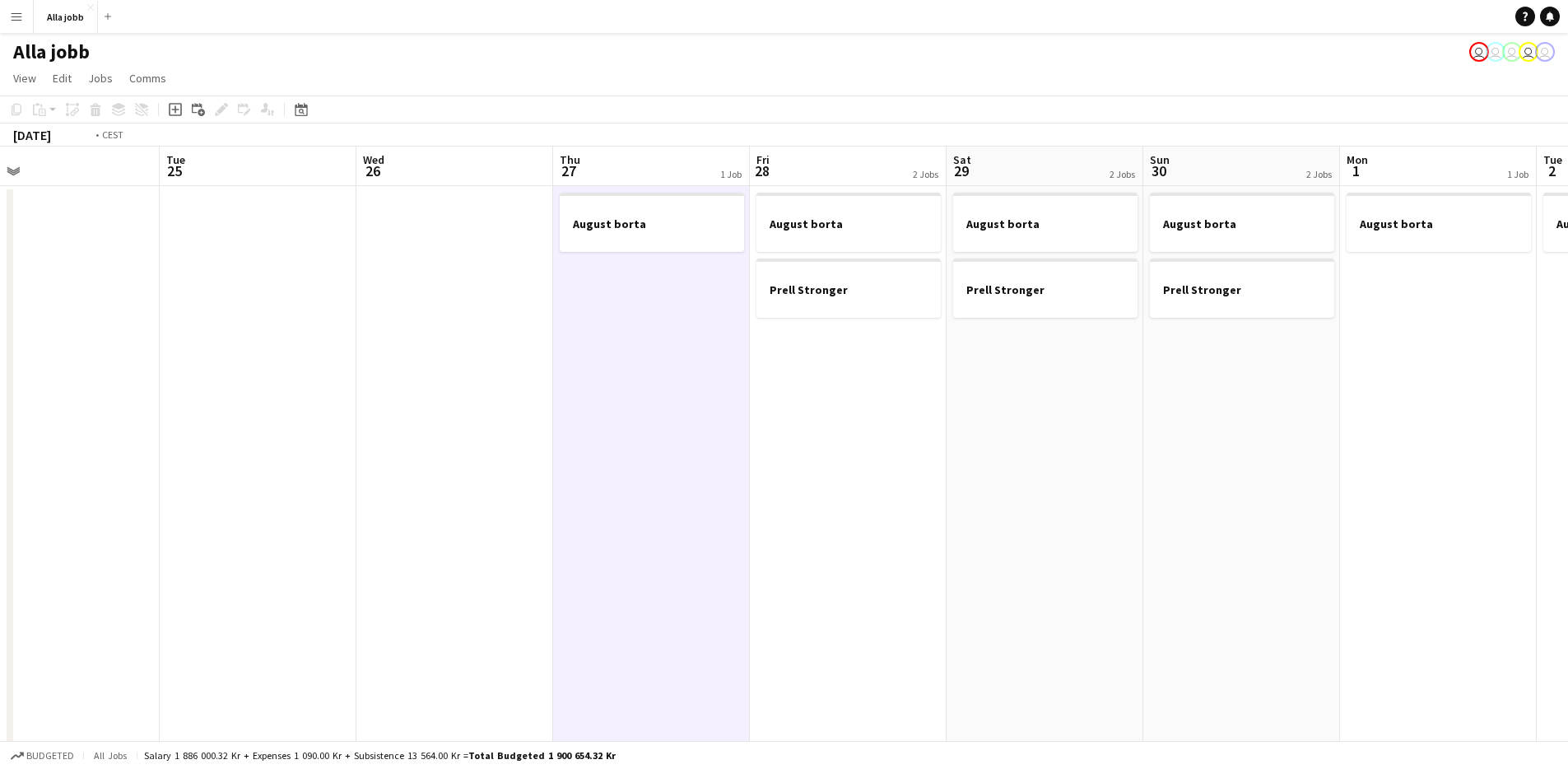
drag, startPoint x: 903, startPoint y: 466, endPoint x: 675, endPoint y: 492, distance: 229.5
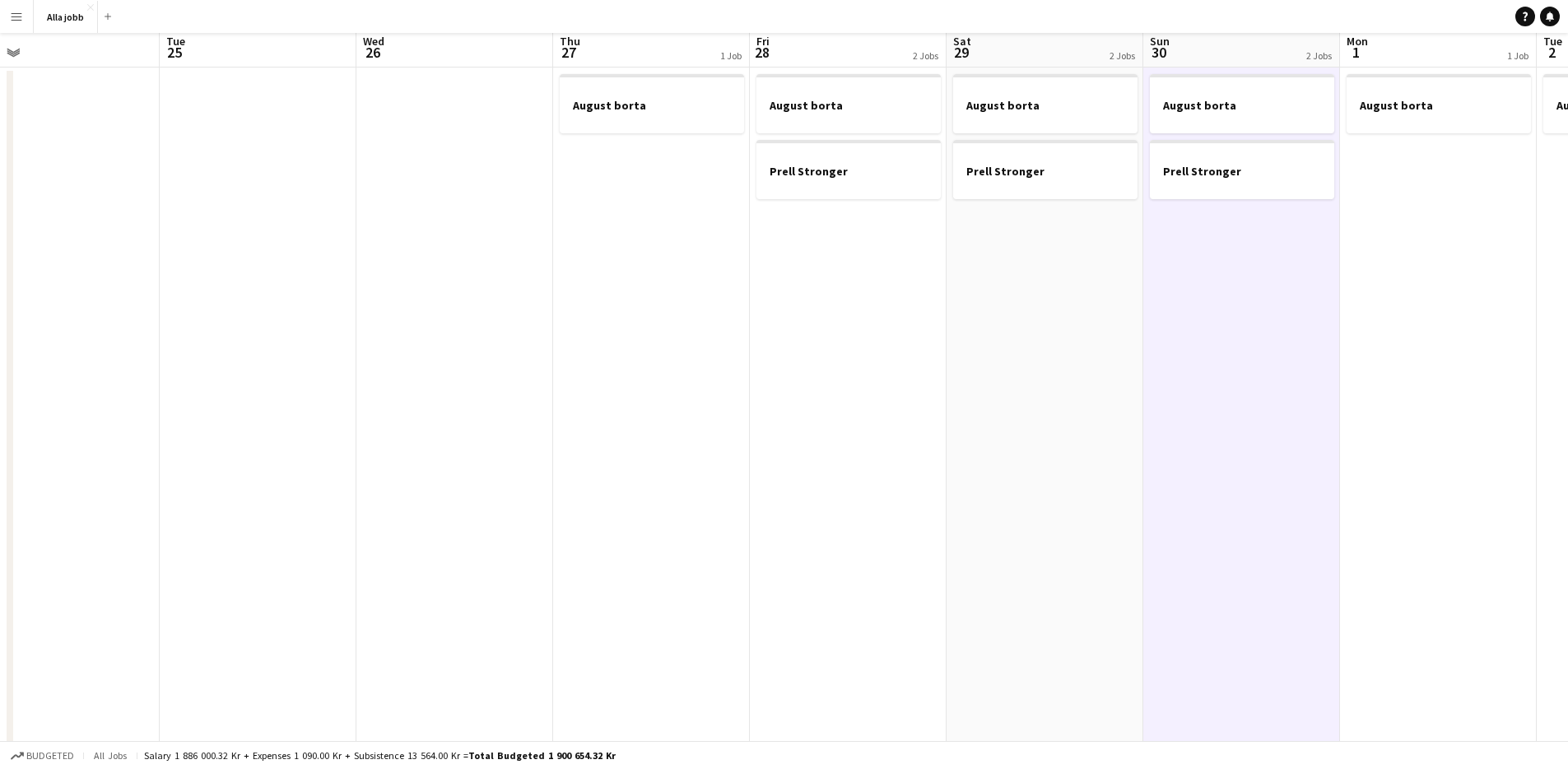
scroll to position [0, 0]
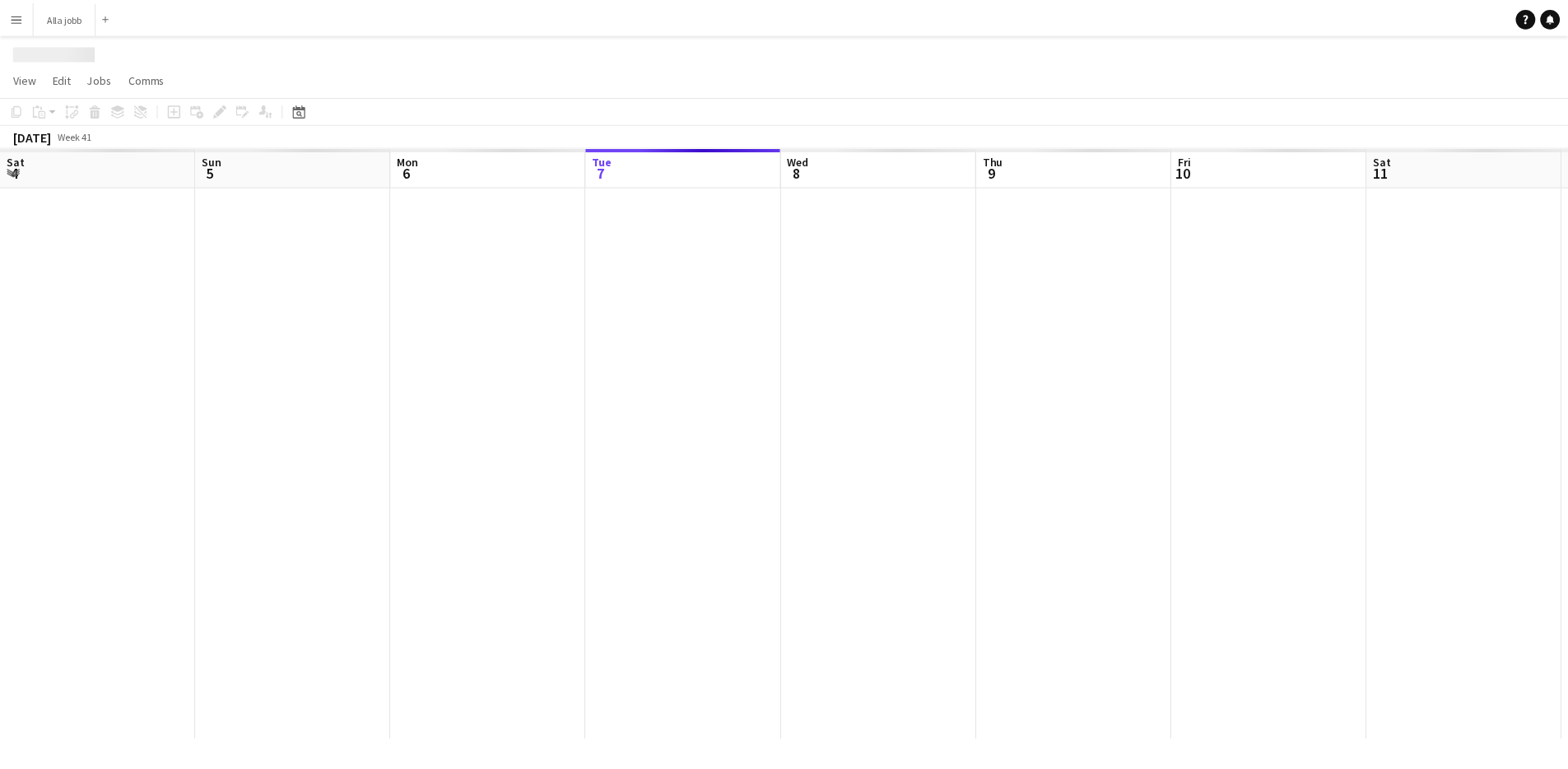
scroll to position [0, 393]
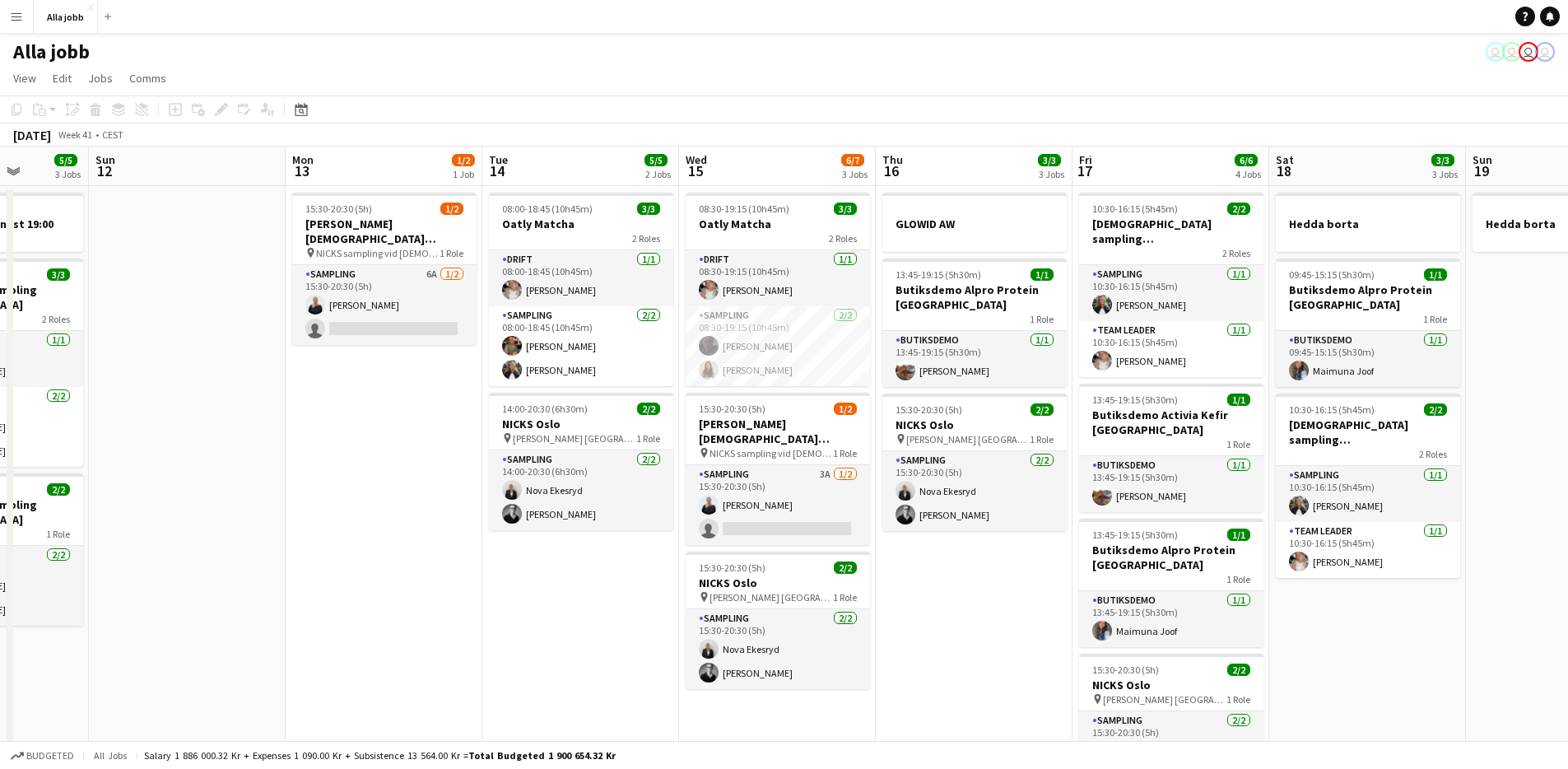
drag, startPoint x: 1268, startPoint y: 577, endPoint x: 177, endPoint y: 624, distance: 1092.0
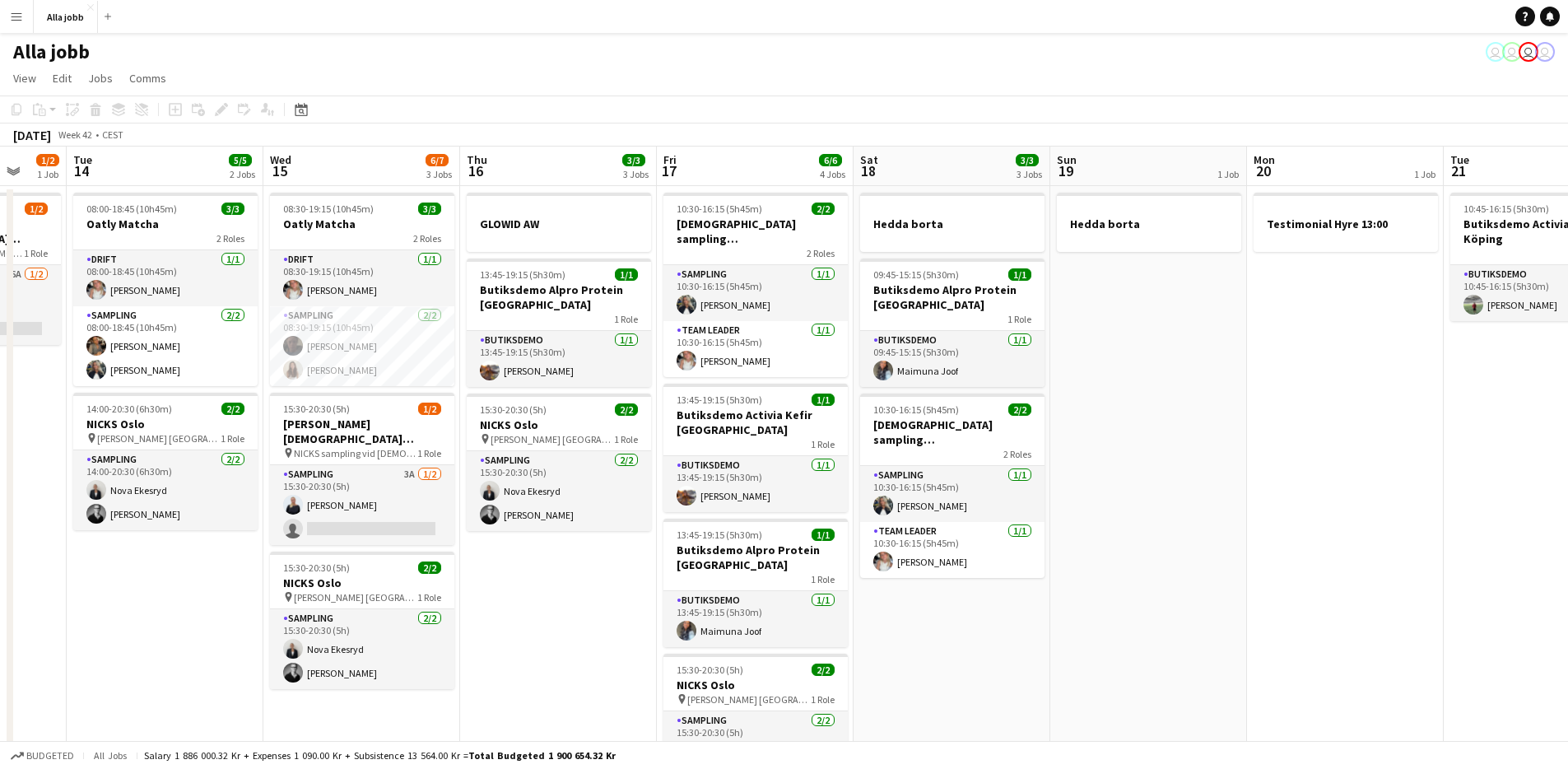
scroll to position [0, 731]
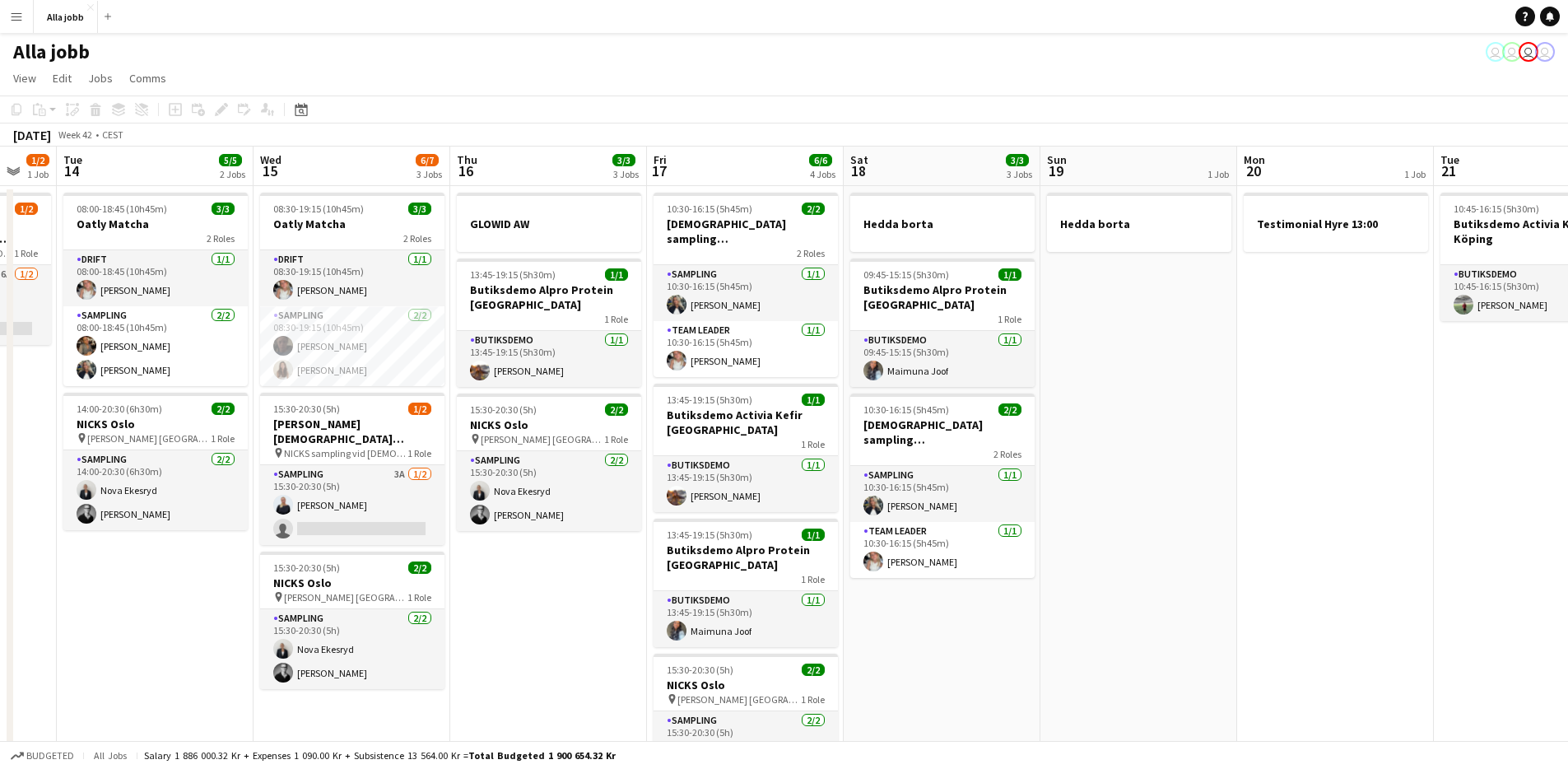
drag, startPoint x: 936, startPoint y: 664, endPoint x: 613, endPoint y: 617, distance: 326.4
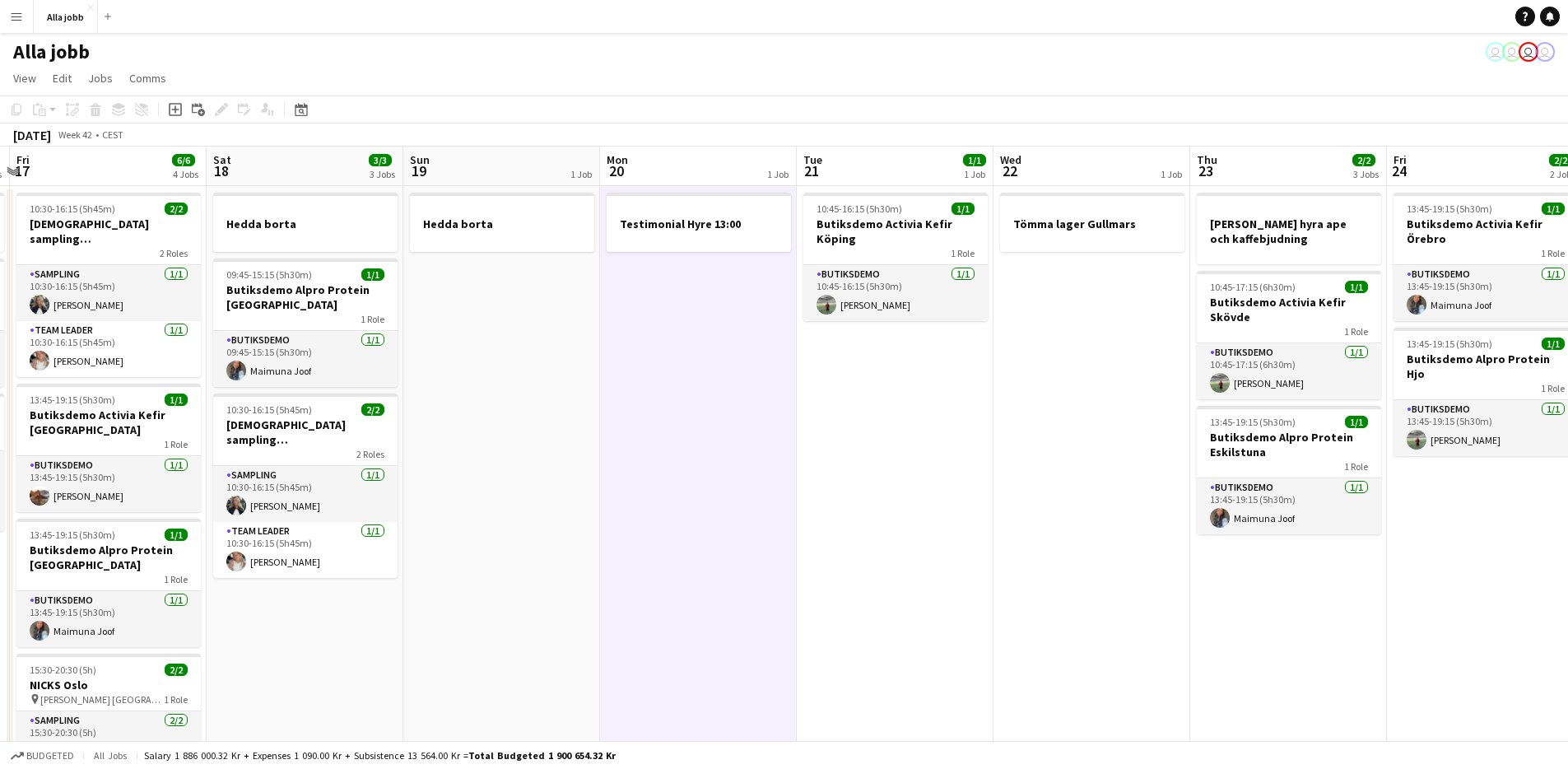
scroll to position [0, 592]
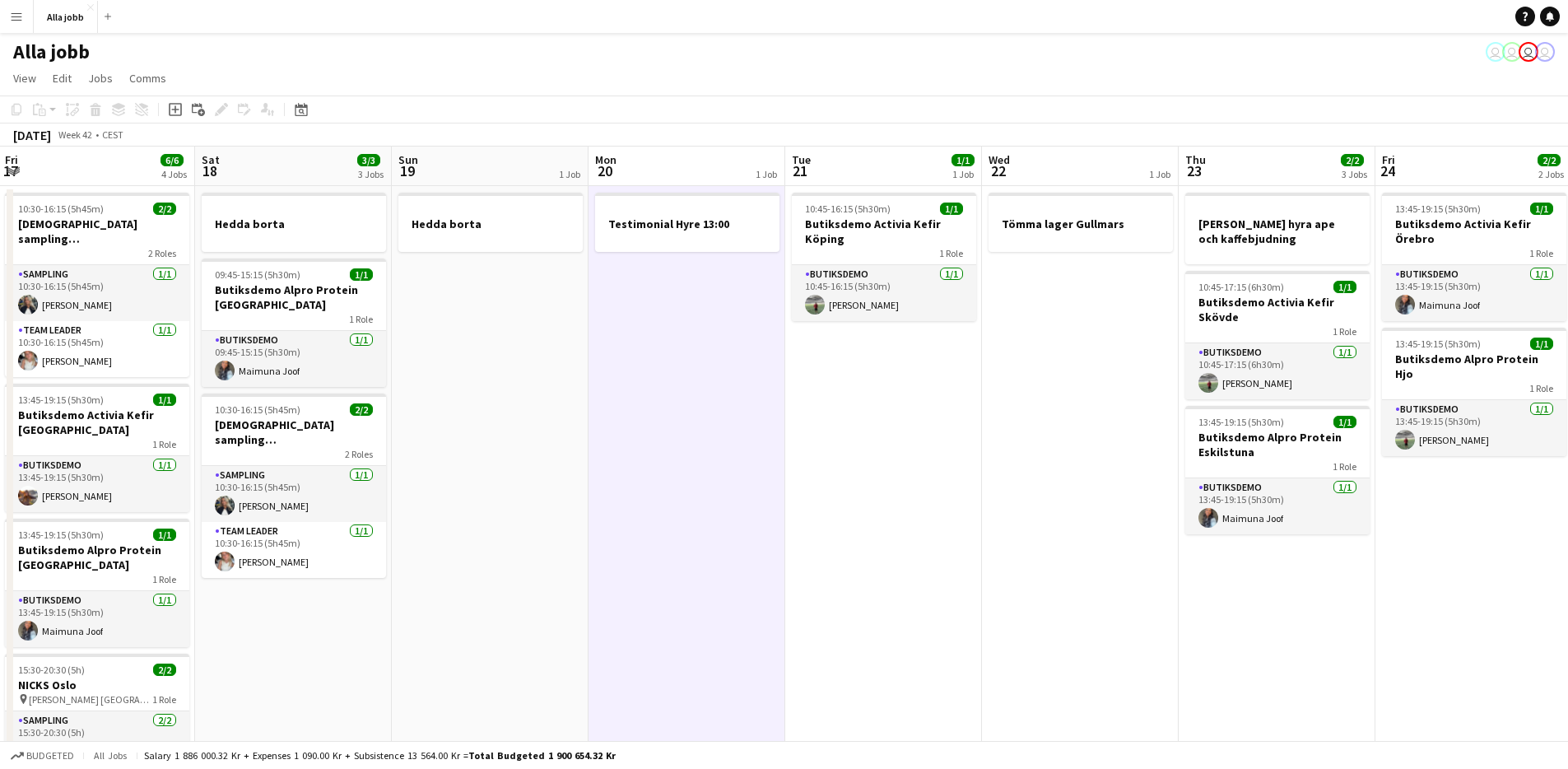
drag, startPoint x: 1067, startPoint y: 394, endPoint x: 432, endPoint y: 320, distance: 639.3
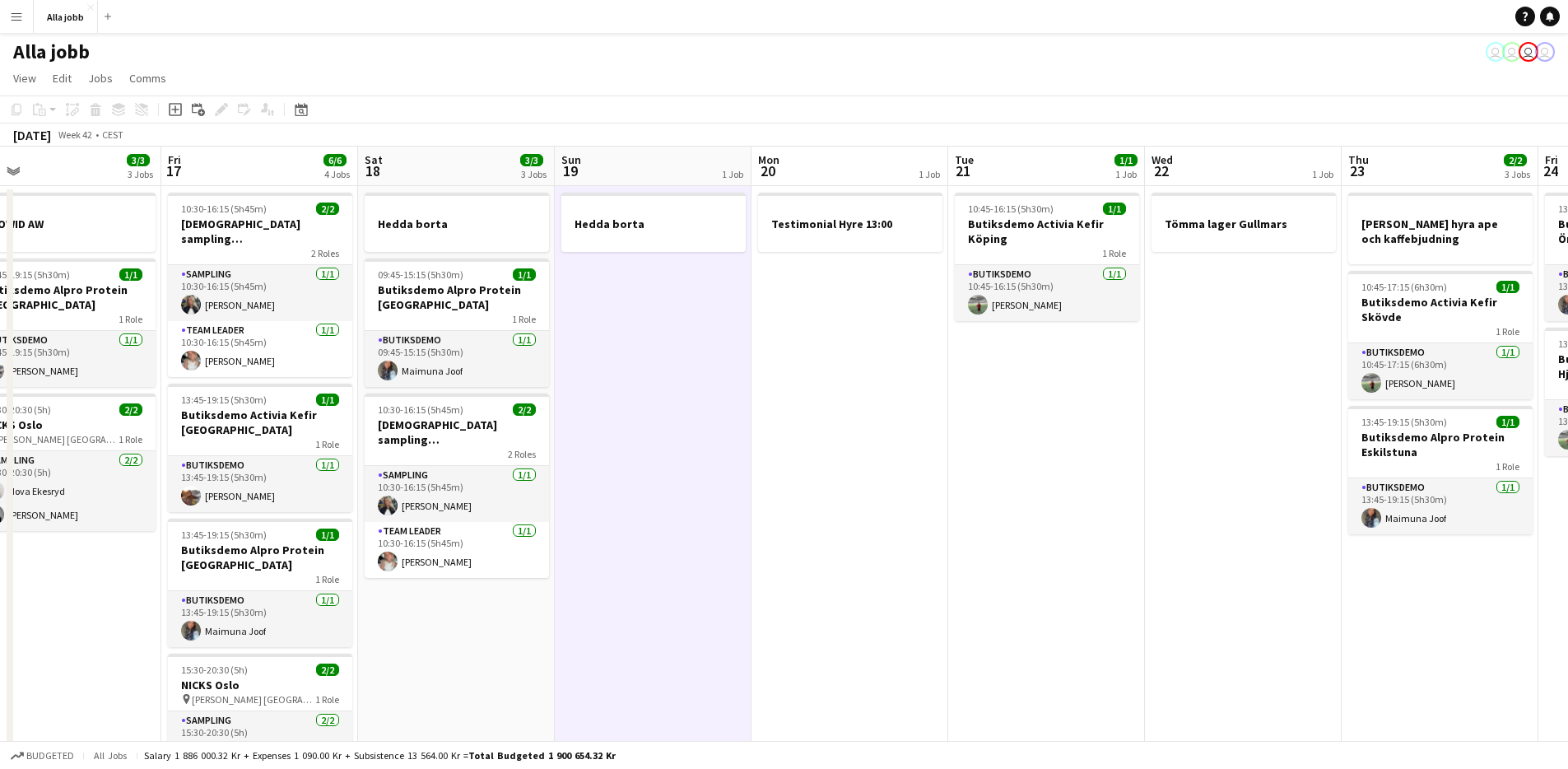
scroll to position [0, 352]
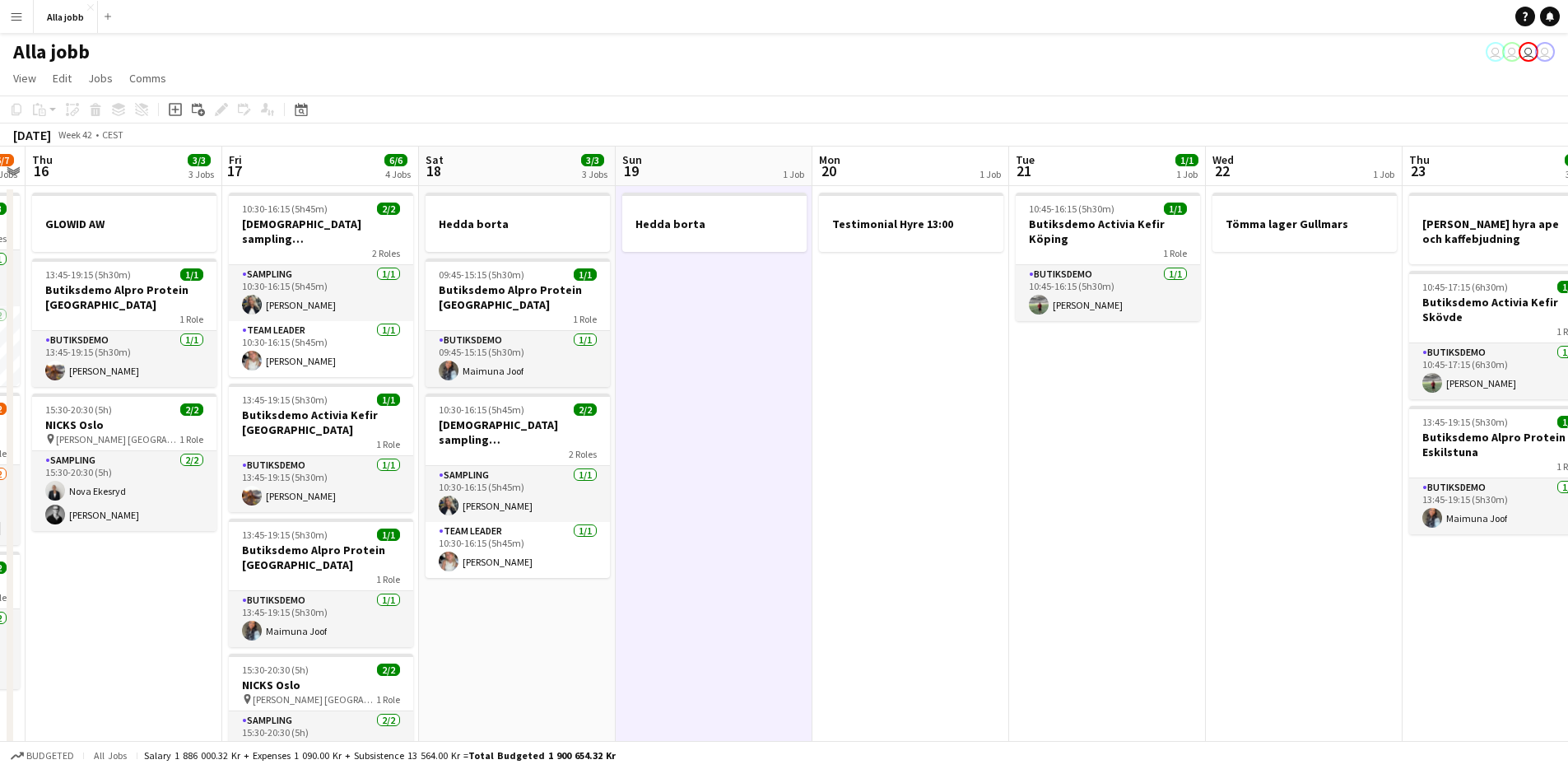
drag, startPoint x: 547, startPoint y: 361, endPoint x: 792, endPoint y: 398, distance: 247.8
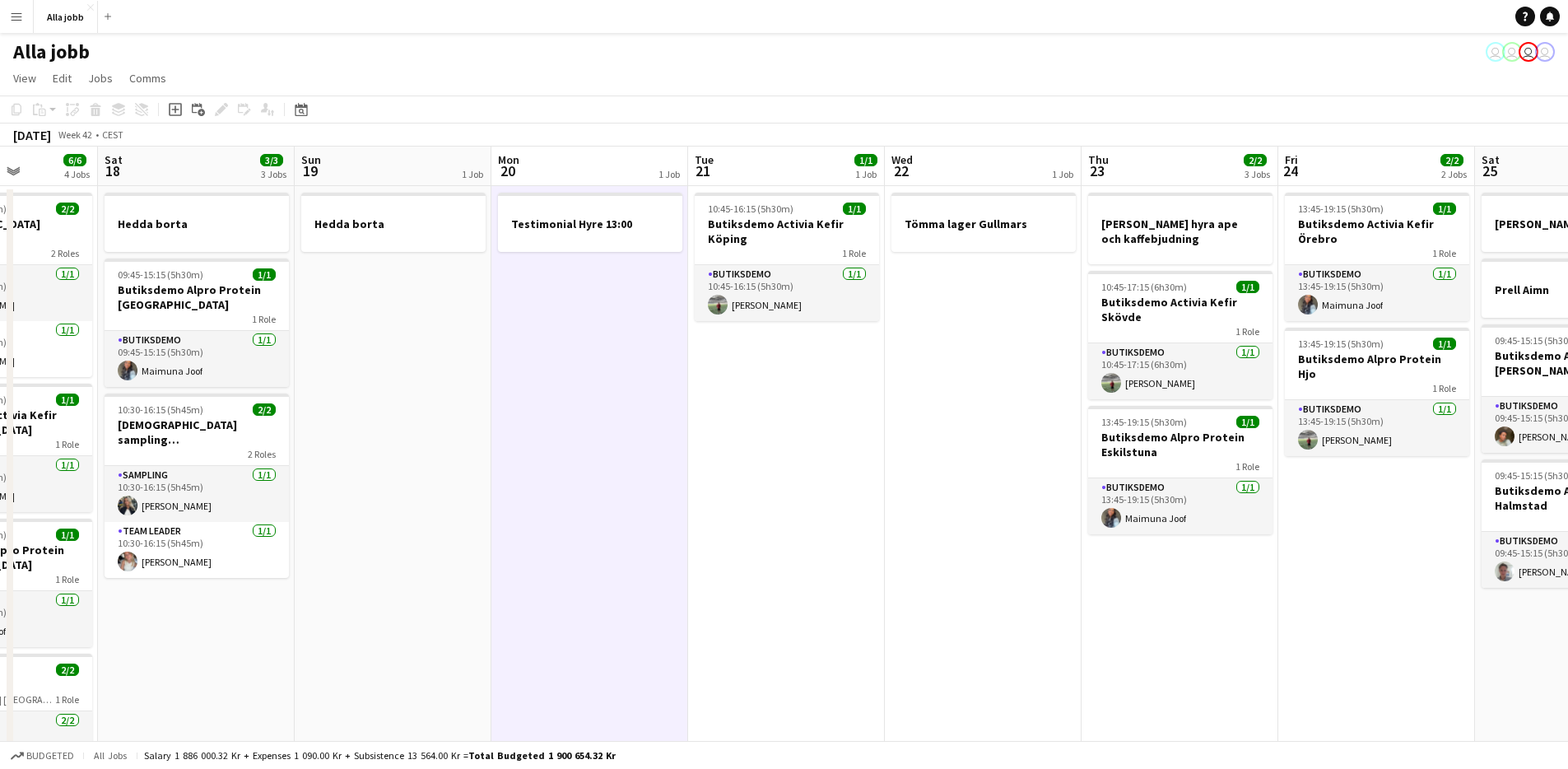
scroll to position [0, 743]
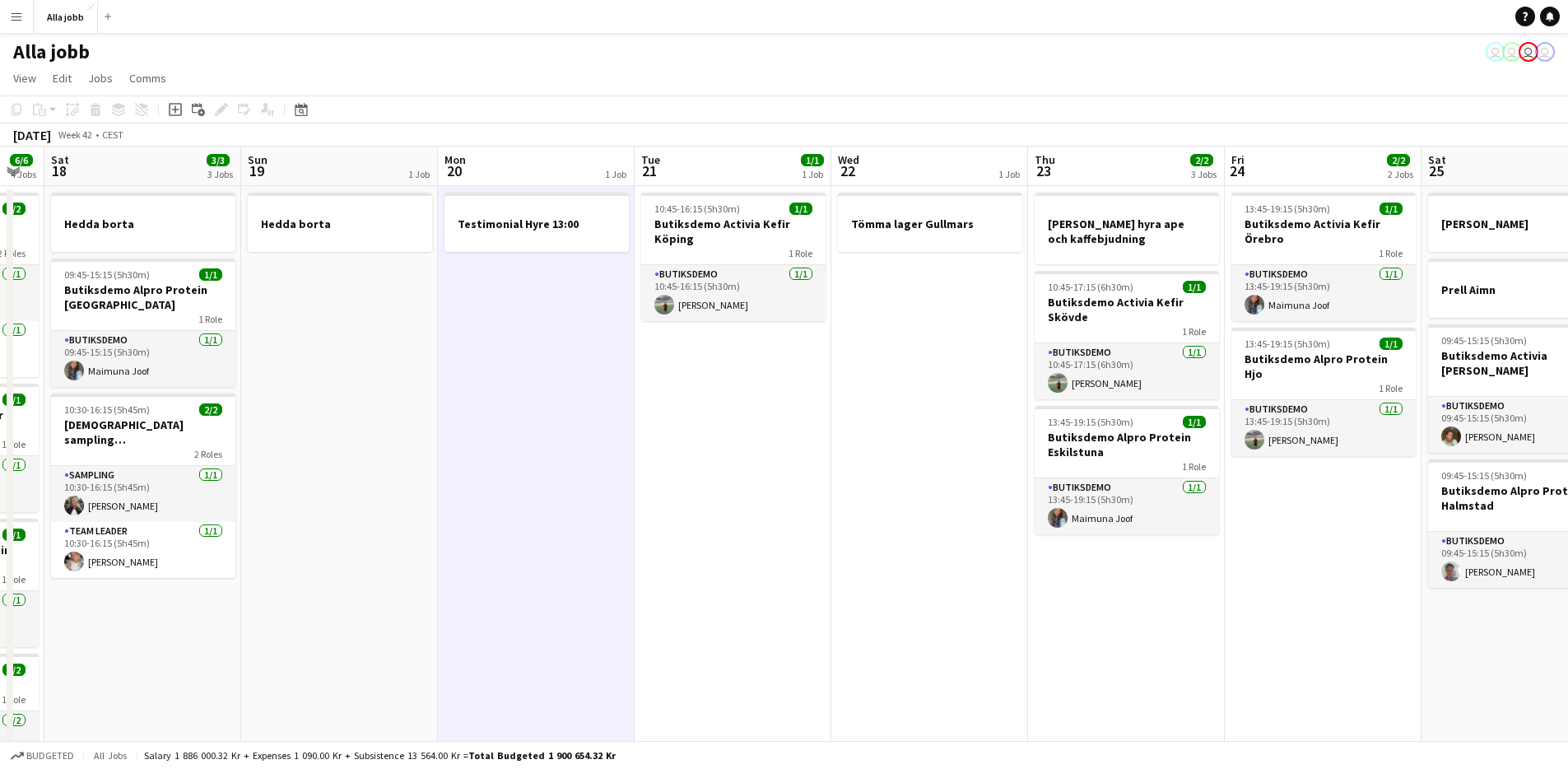
drag, startPoint x: 919, startPoint y: 499, endPoint x: 537, endPoint y: 513, distance: 382.3
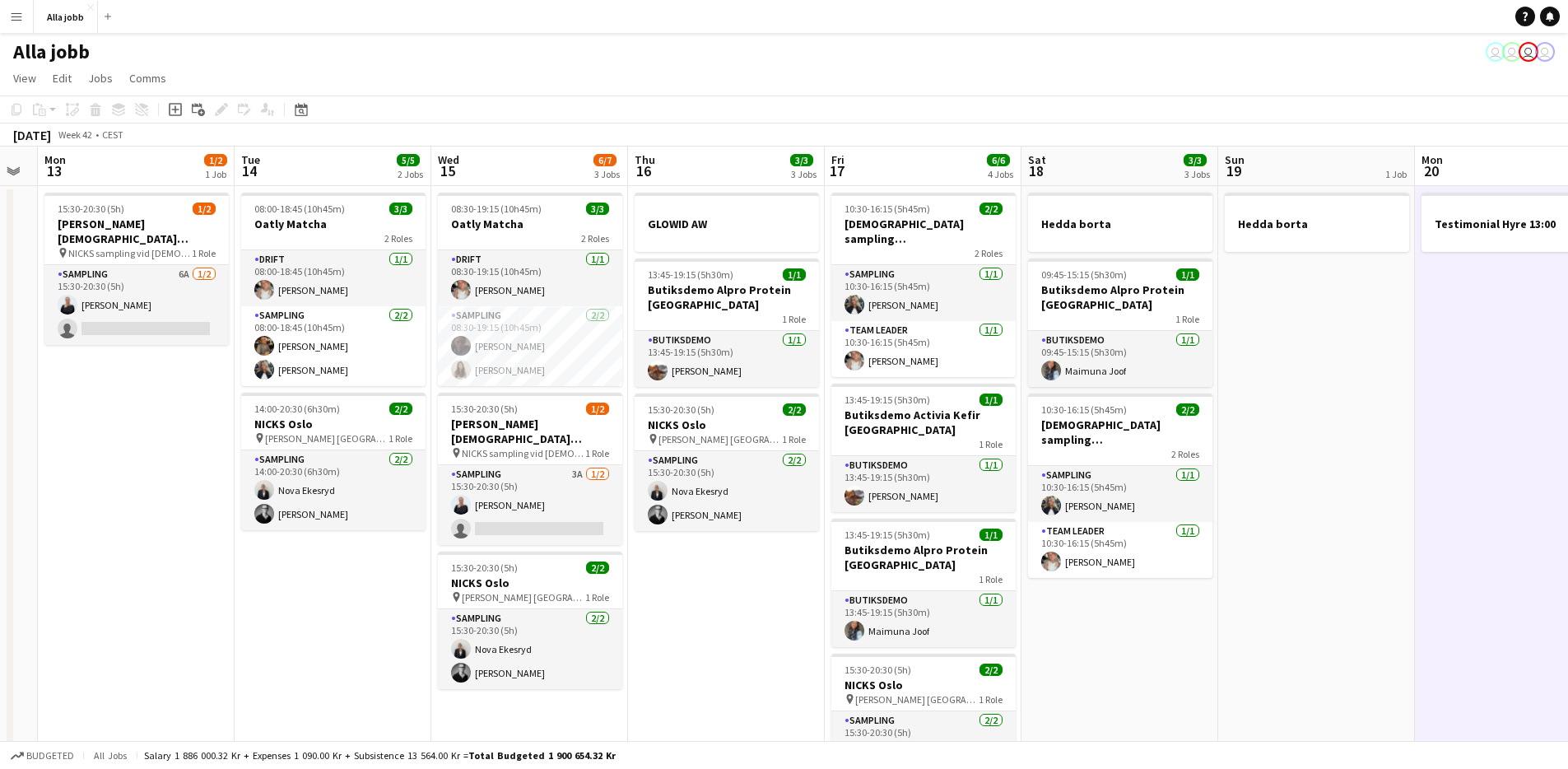
scroll to position [0, 471]
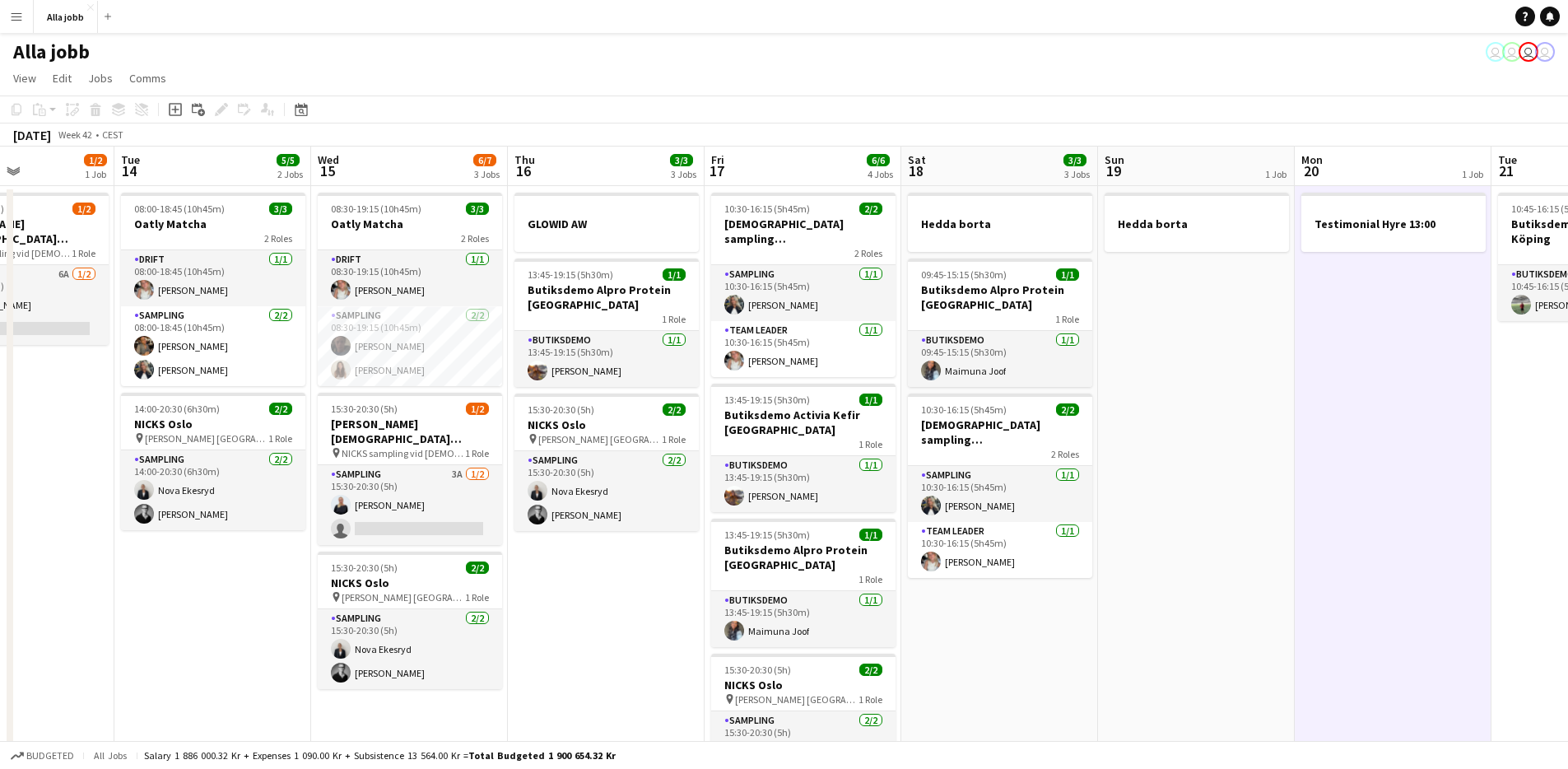
drag, startPoint x: 387, startPoint y: 591, endPoint x: 1266, endPoint y: 438, distance: 892.2
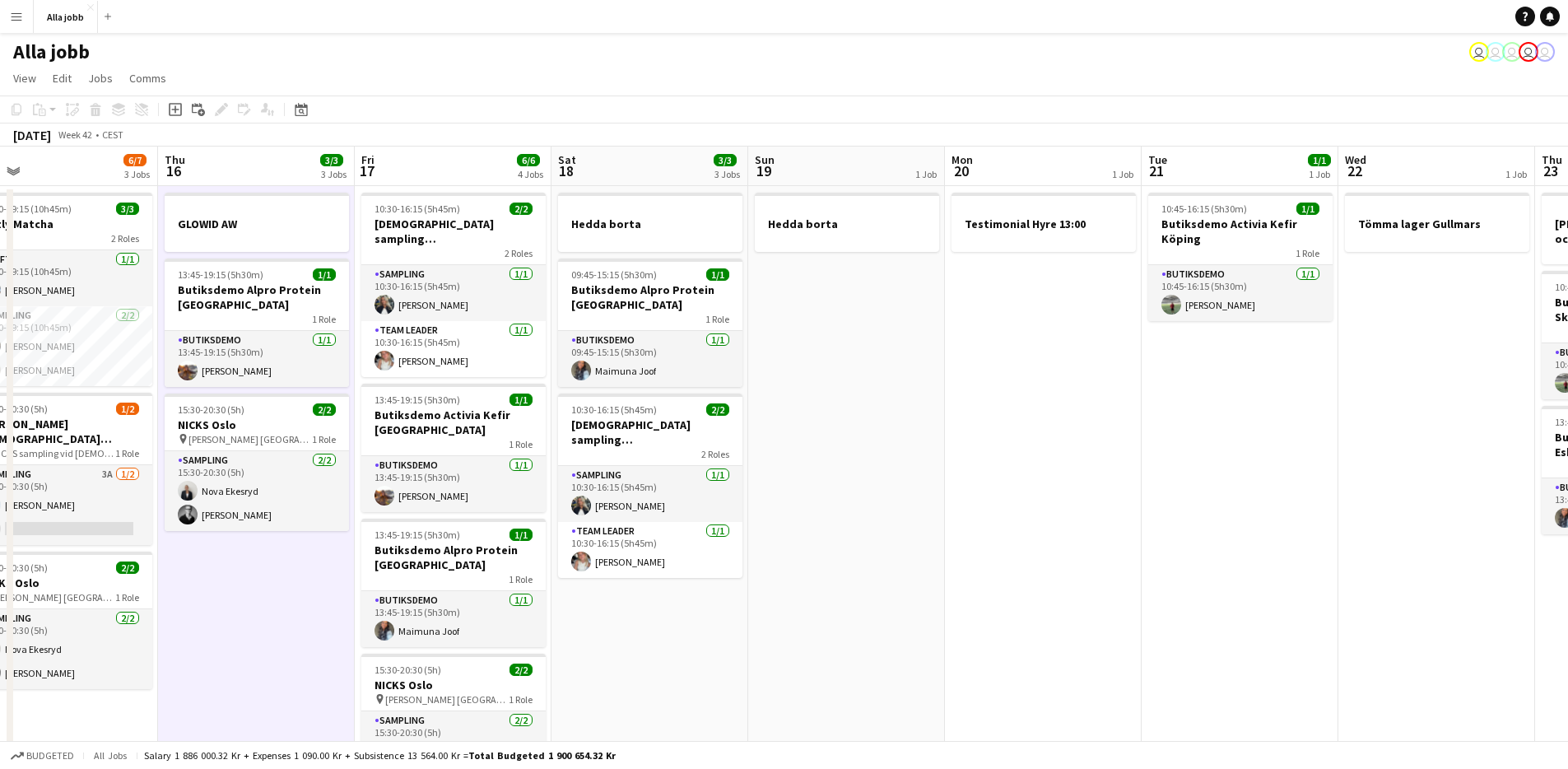
scroll to position [0, 826]
drag, startPoint x: 1209, startPoint y: 355, endPoint x: 855, endPoint y: 456, distance: 368.1
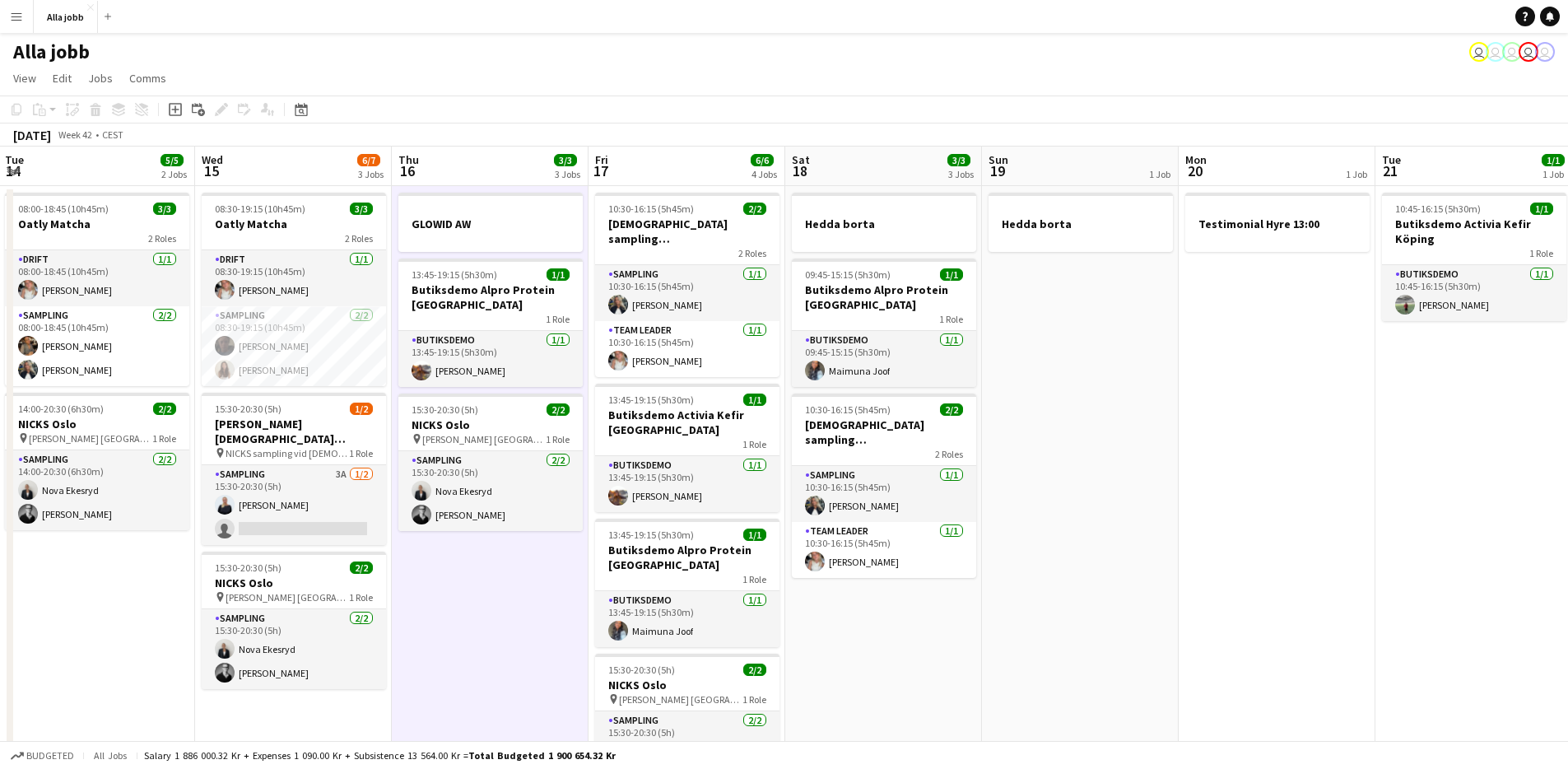
drag, startPoint x: 1037, startPoint y: 416, endPoint x: 1291, endPoint y: 449, distance: 256.1
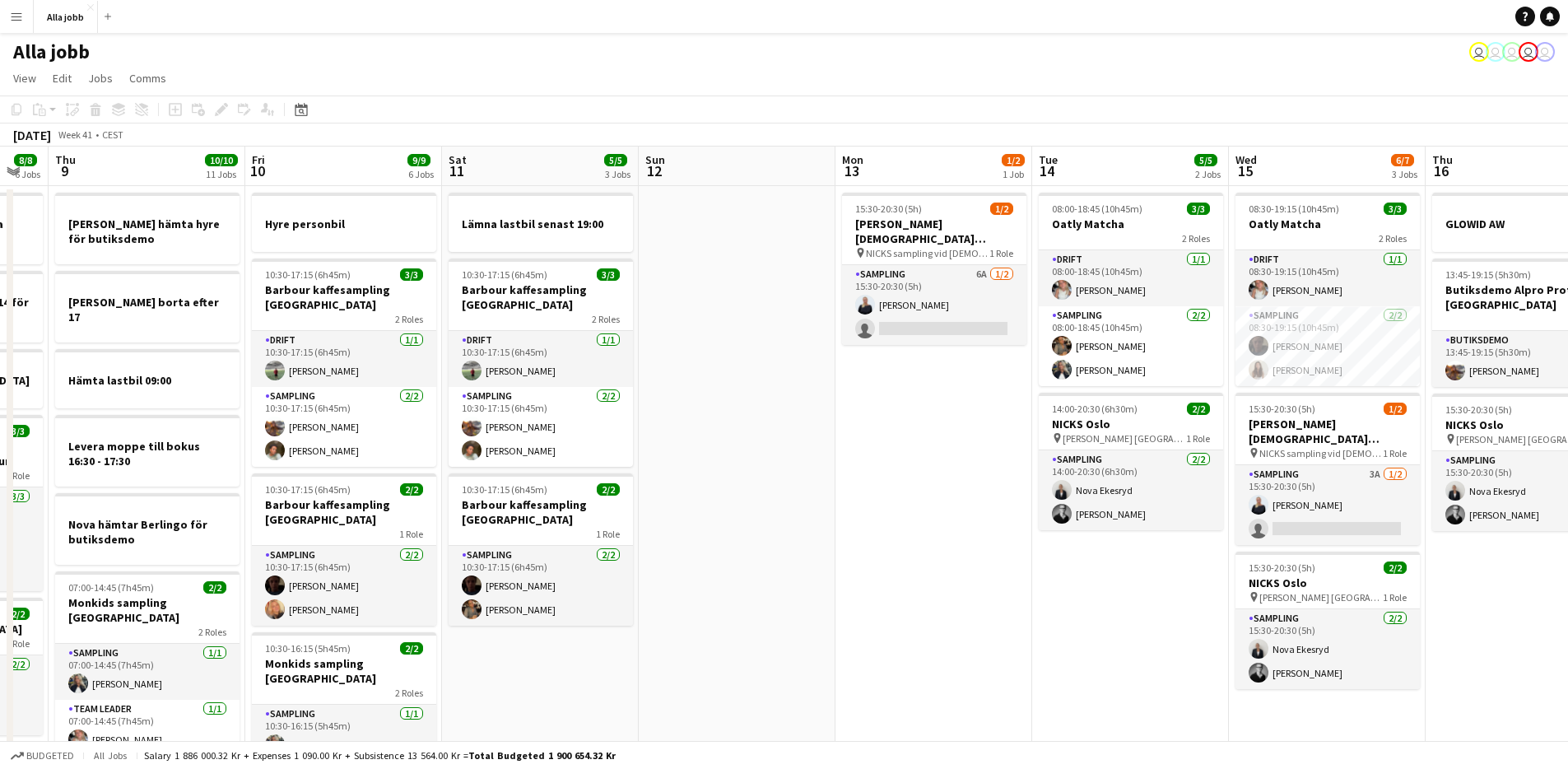
drag, startPoint x: 658, startPoint y: 644, endPoint x: 1046, endPoint y: 603, distance: 390.2
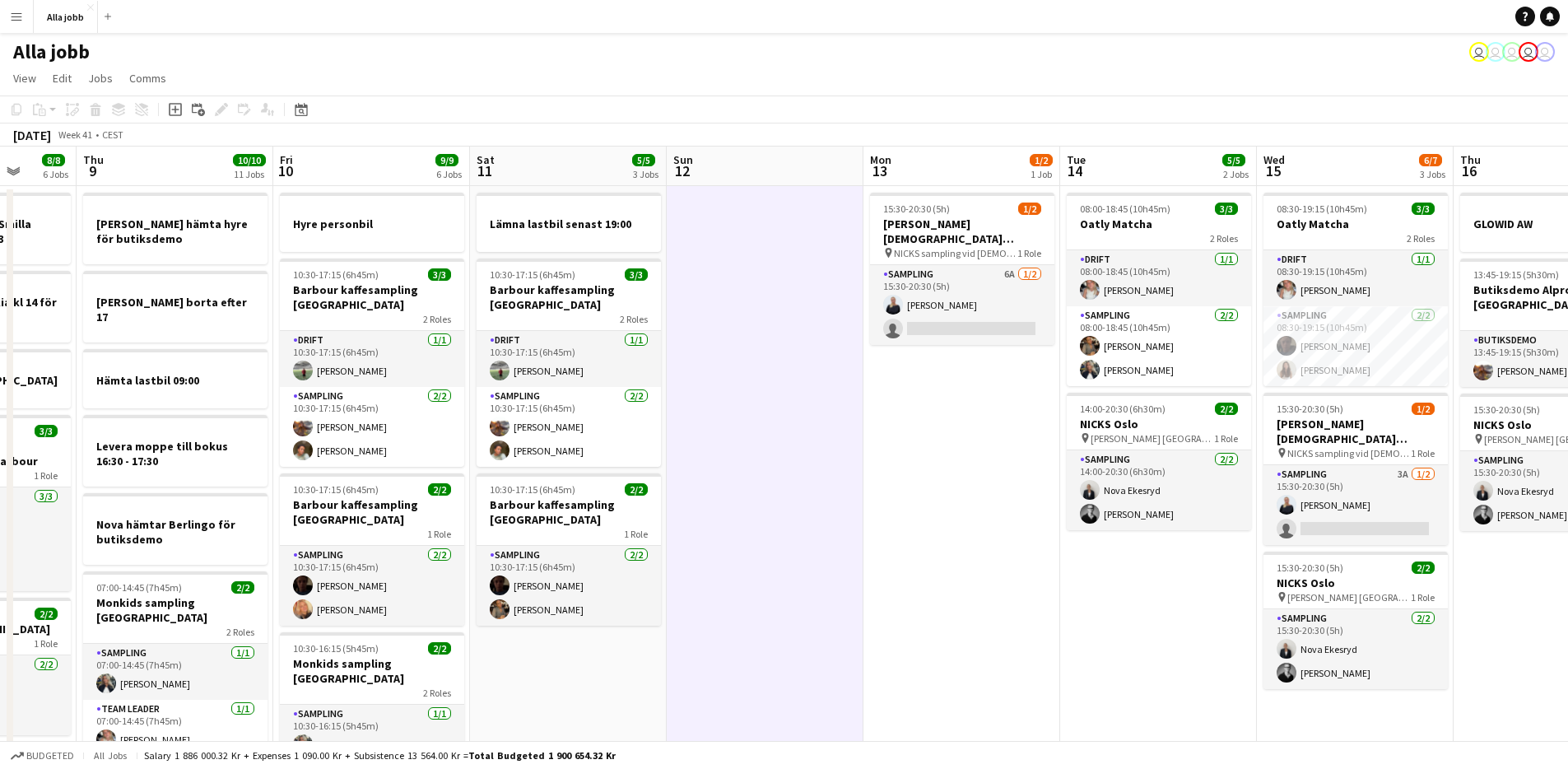
drag, startPoint x: 703, startPoint y: 576, endPoint x: 746, endPoint y: 568, distance: 43.7
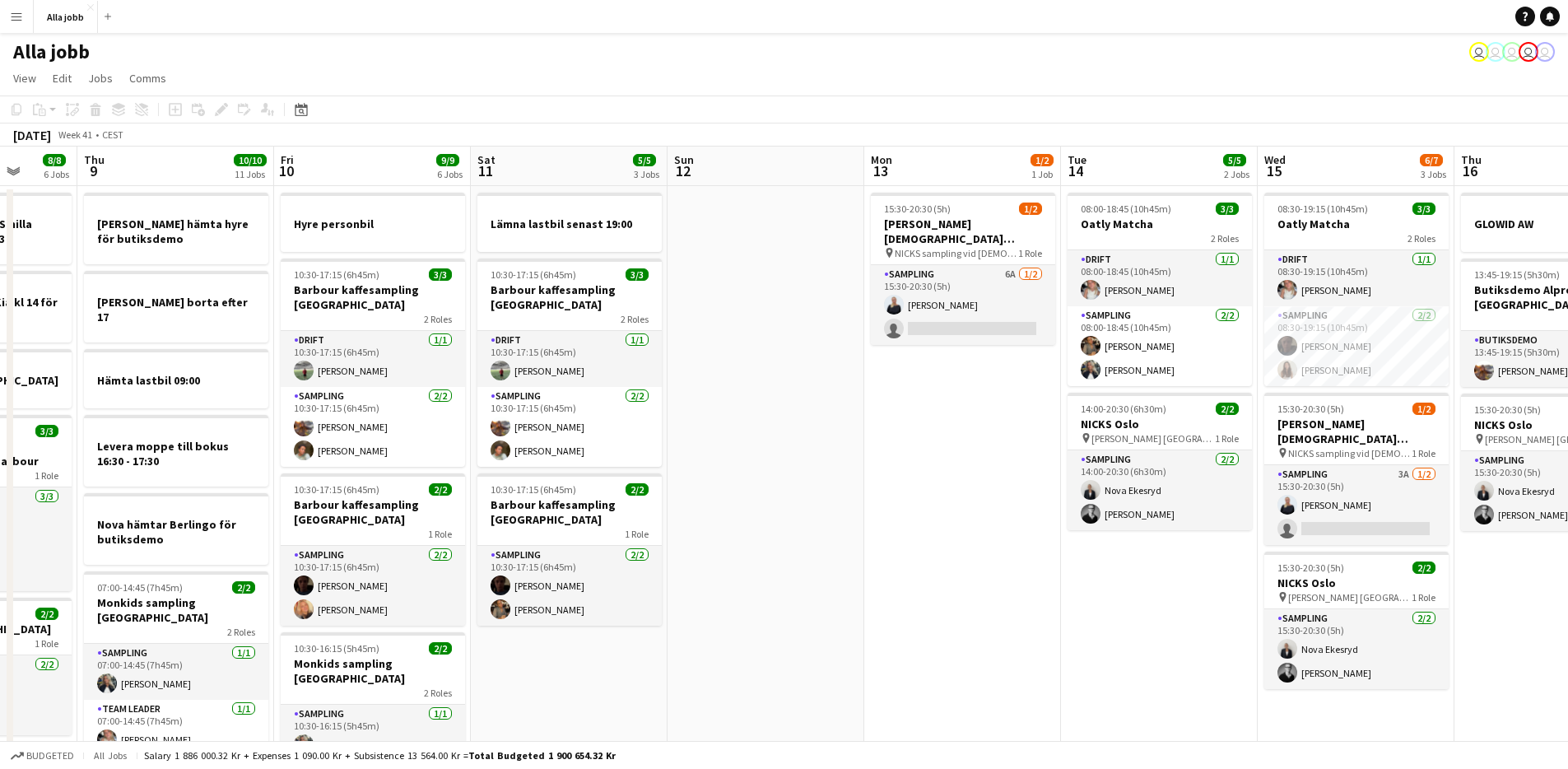
drag, startPoint x: 977, startPoint y: 547, endPoint x: 730, endPoint y: 546, distance: 247.0
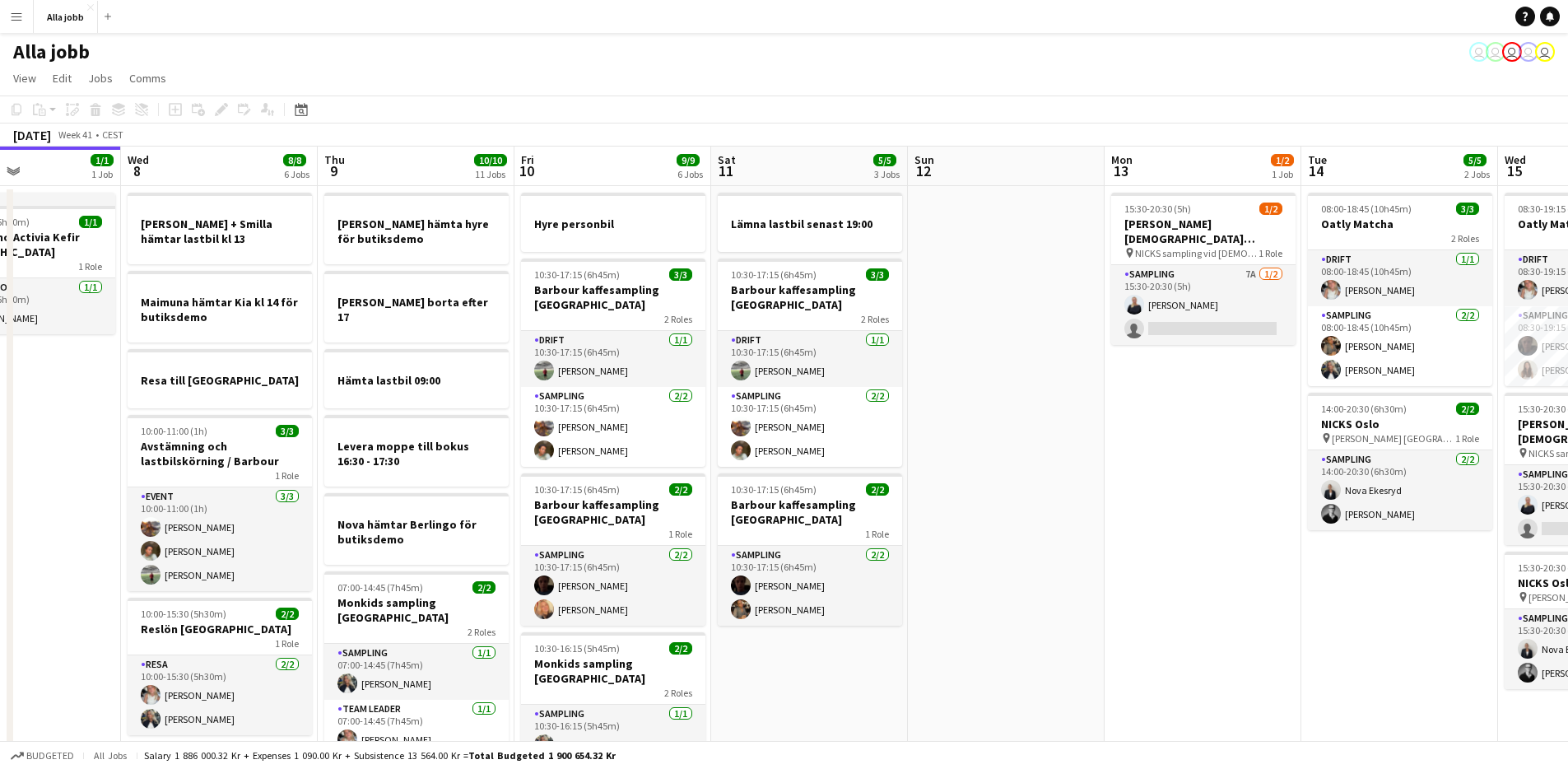
scroll to position [0, 698]
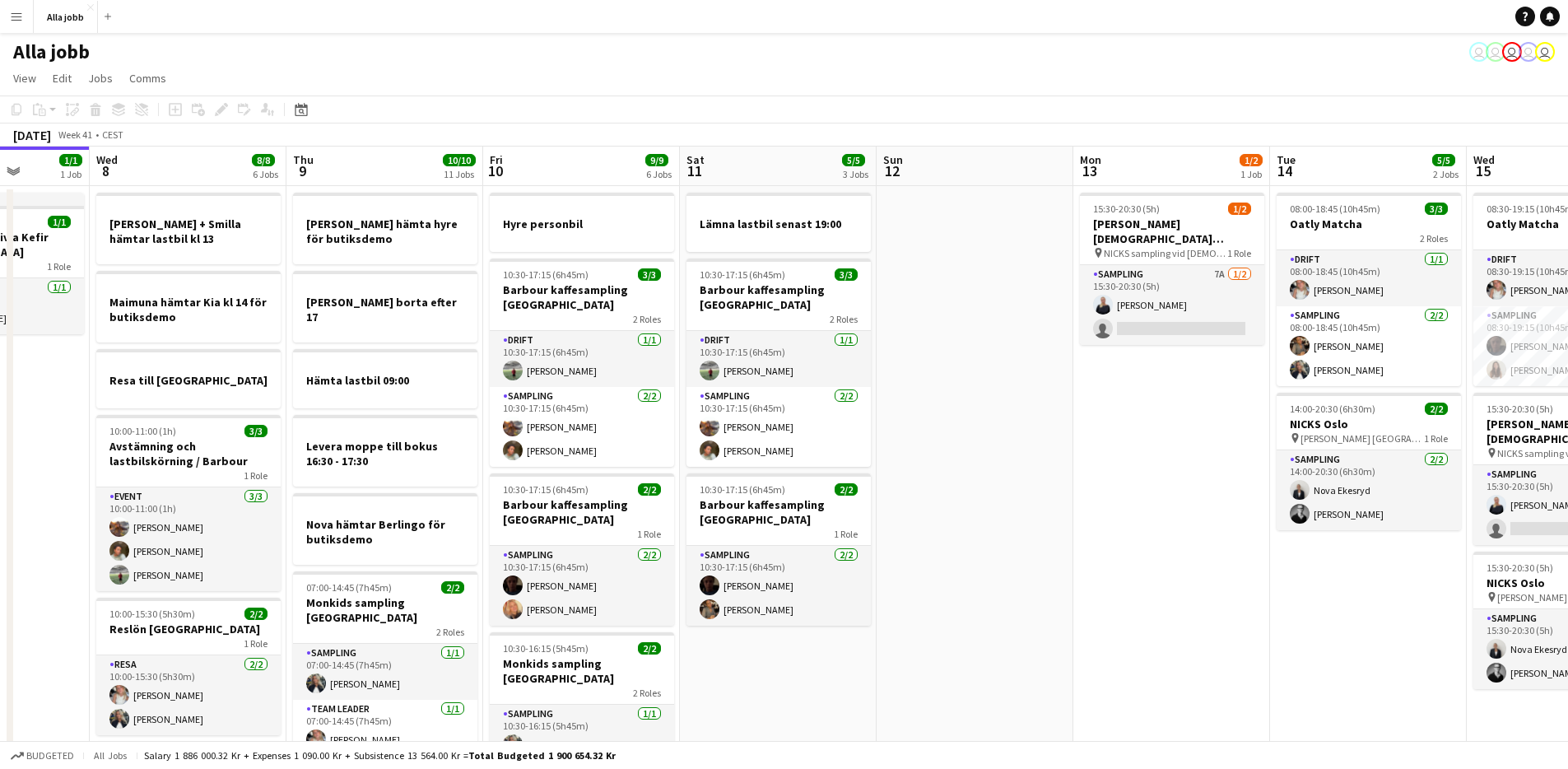
drag, startPoint x: 1231, startPoint y: 504, endPoint x: 1016, endPoint y: 496, distance: 215.1
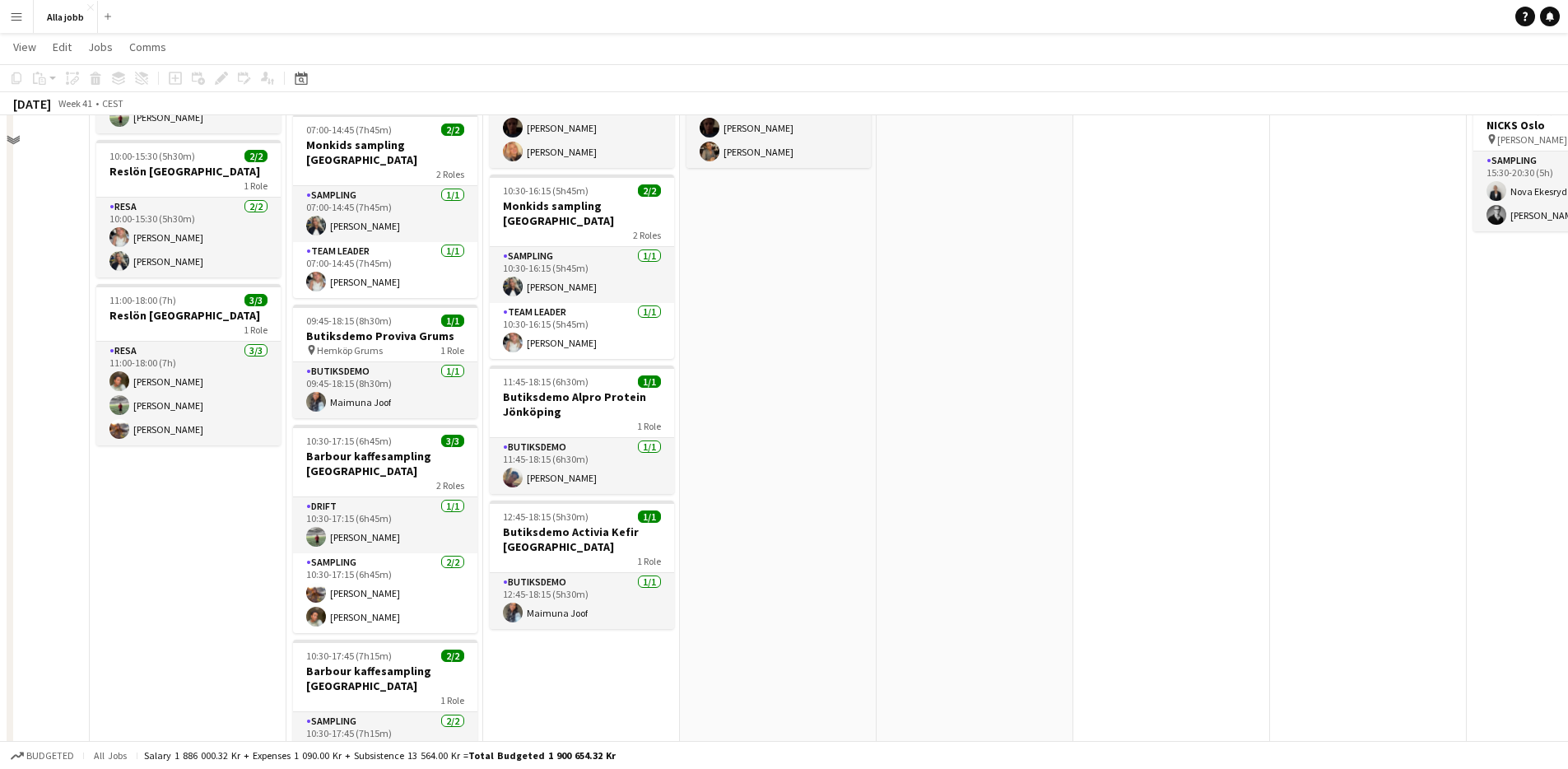
scroll to position [824, 0]
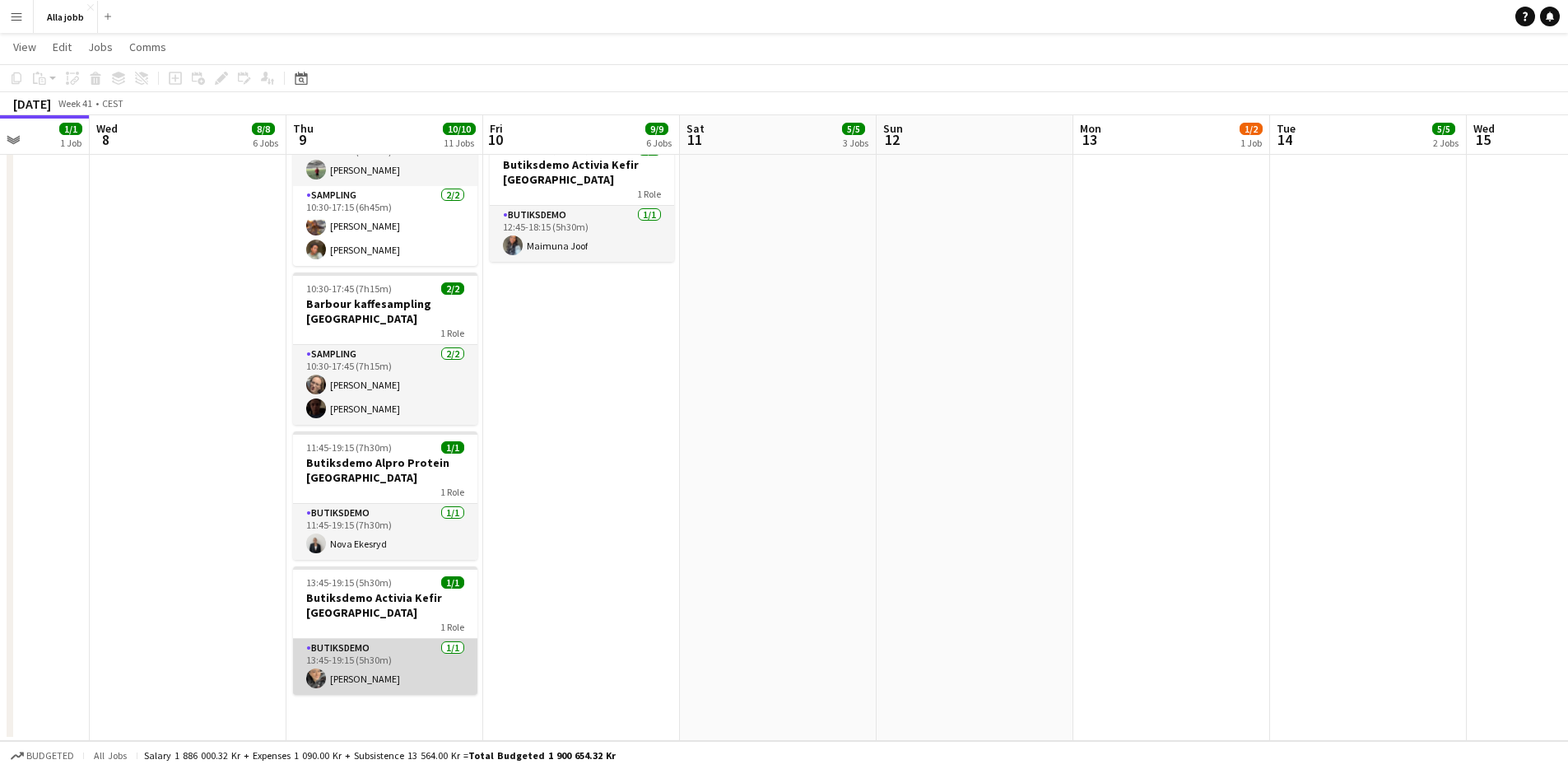
click at [330, 640] on app-card-role "Butiksdemo [DATE] 13:45-19:15 (5h30m) [PERSON_NAME]" at bounding box center [384, 667] width 184 height 56
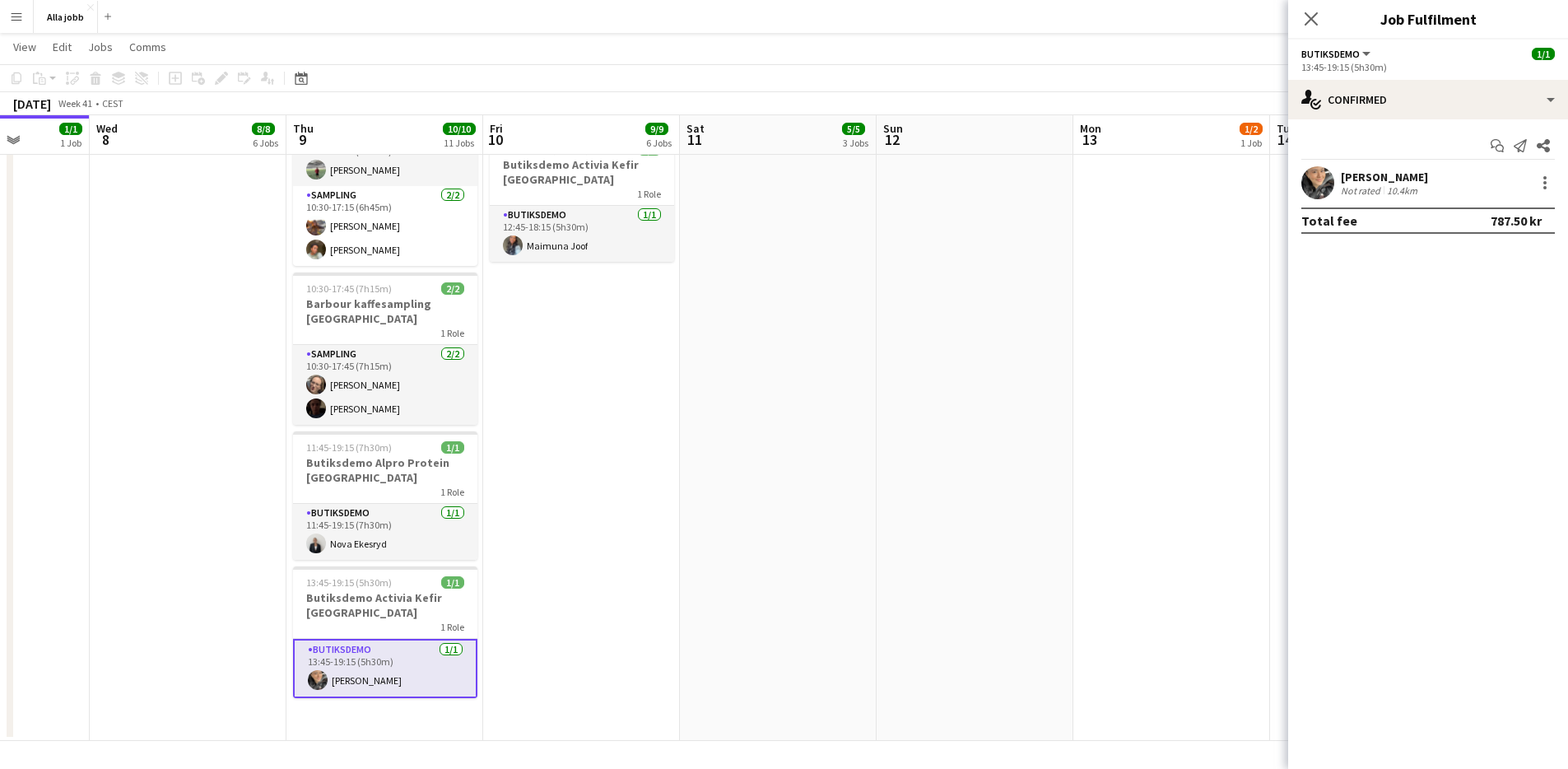
click at [1340, 190] on div "[PERSON_NAME] Not rated 10.4km" at bounding box center [1427, 182] width 280 height 33
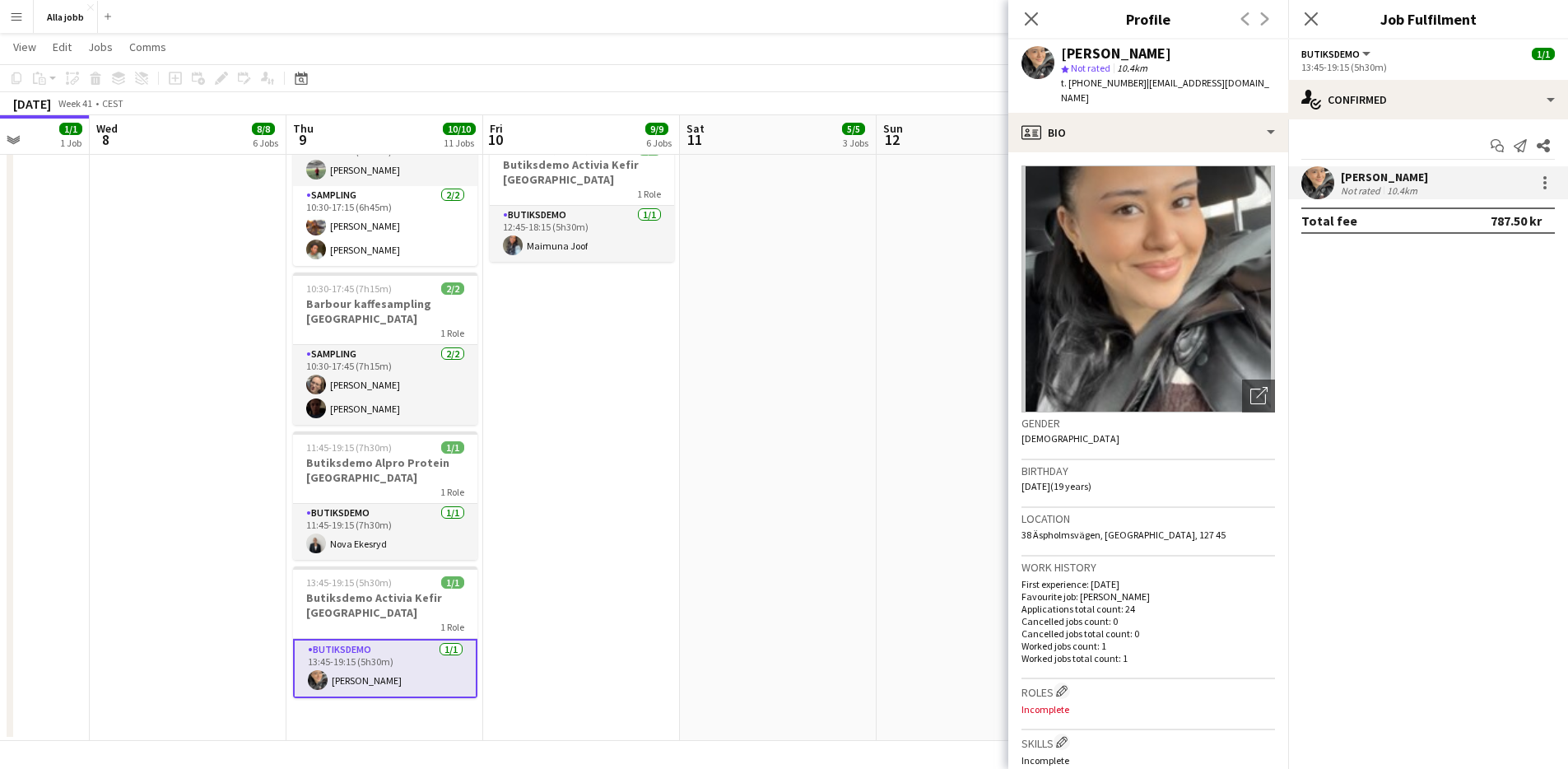
click at [1141, 245] on img at bounding box center [1148, 289] width 254 height 247
click at [558, 522] on app-date-cell "Hyre personbil 10:30-17:15 (6h45m) 3/3 Barbour kaffesampling Köpenhamn 2 Roles …" at bounding box center [582, 51] width 197 height 1380
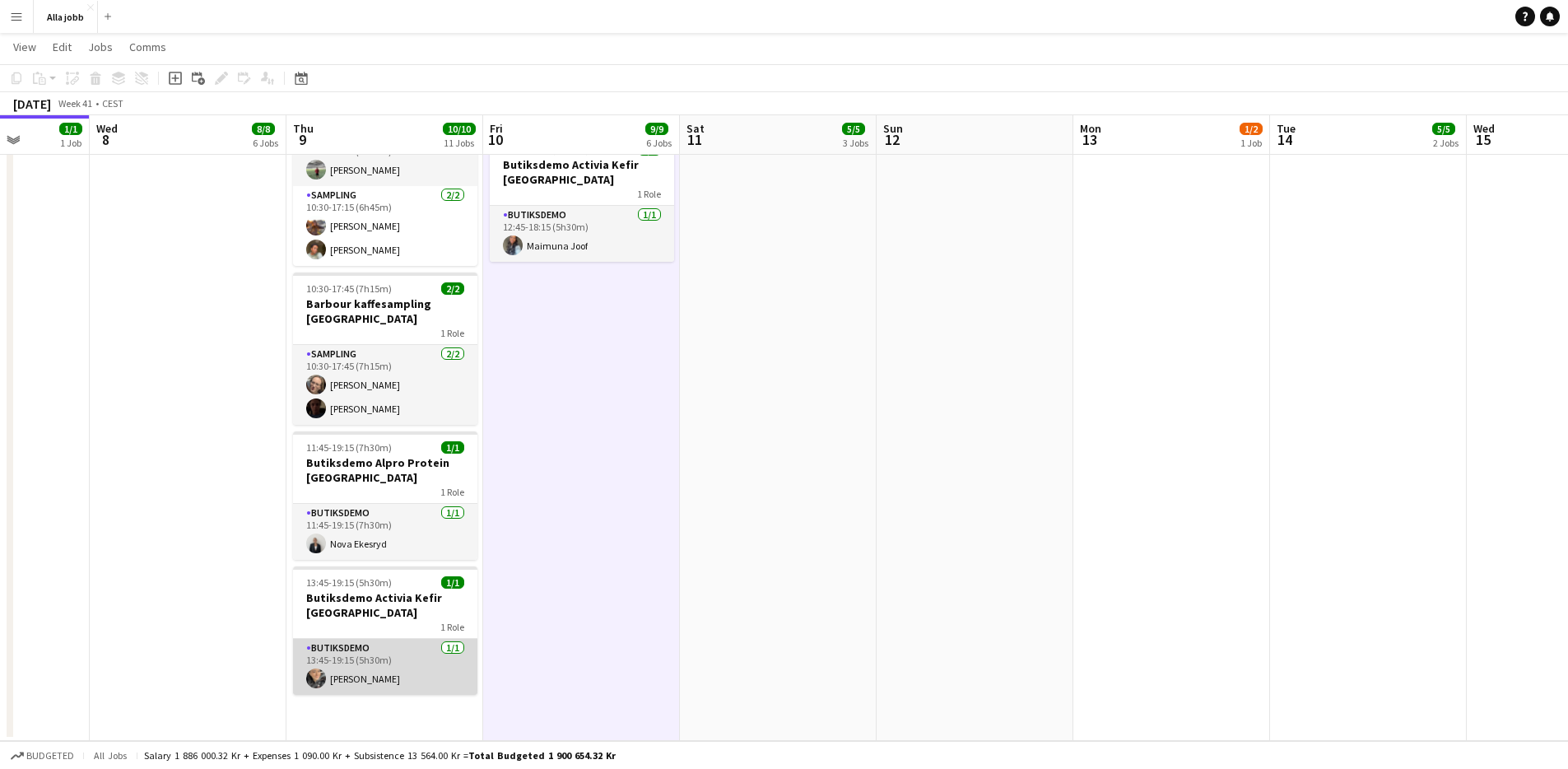
click at [393, 639] on app-card-role "Butiksdemo [DATE] 13:45-19:15 (5h30m) [PERSON_NAME]" at bounding box center [384, 667] width 184 height 56
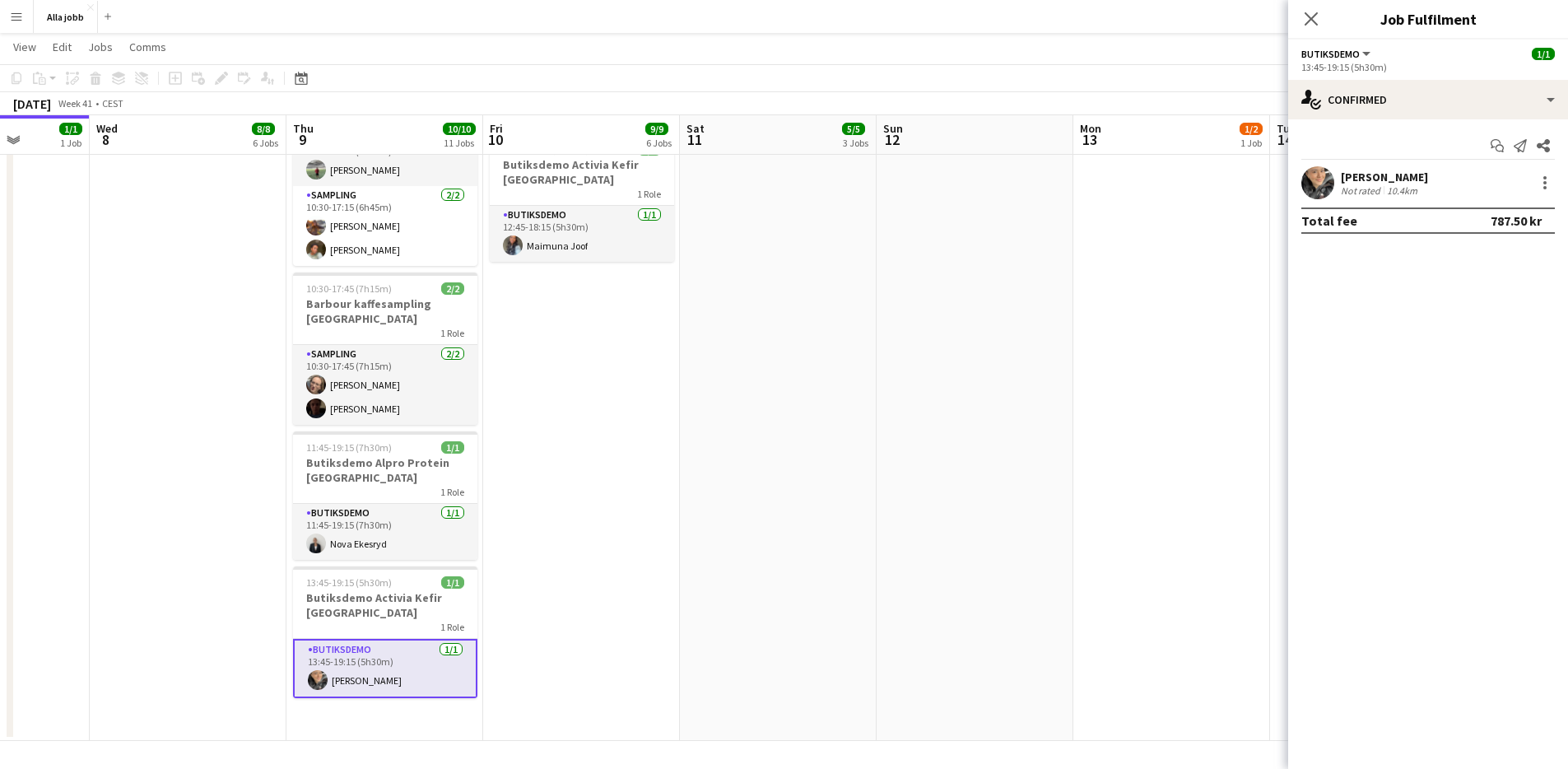
click at [1324, 169] on app-user-avatar at bounding box center [1318, 182] width 33 height 33
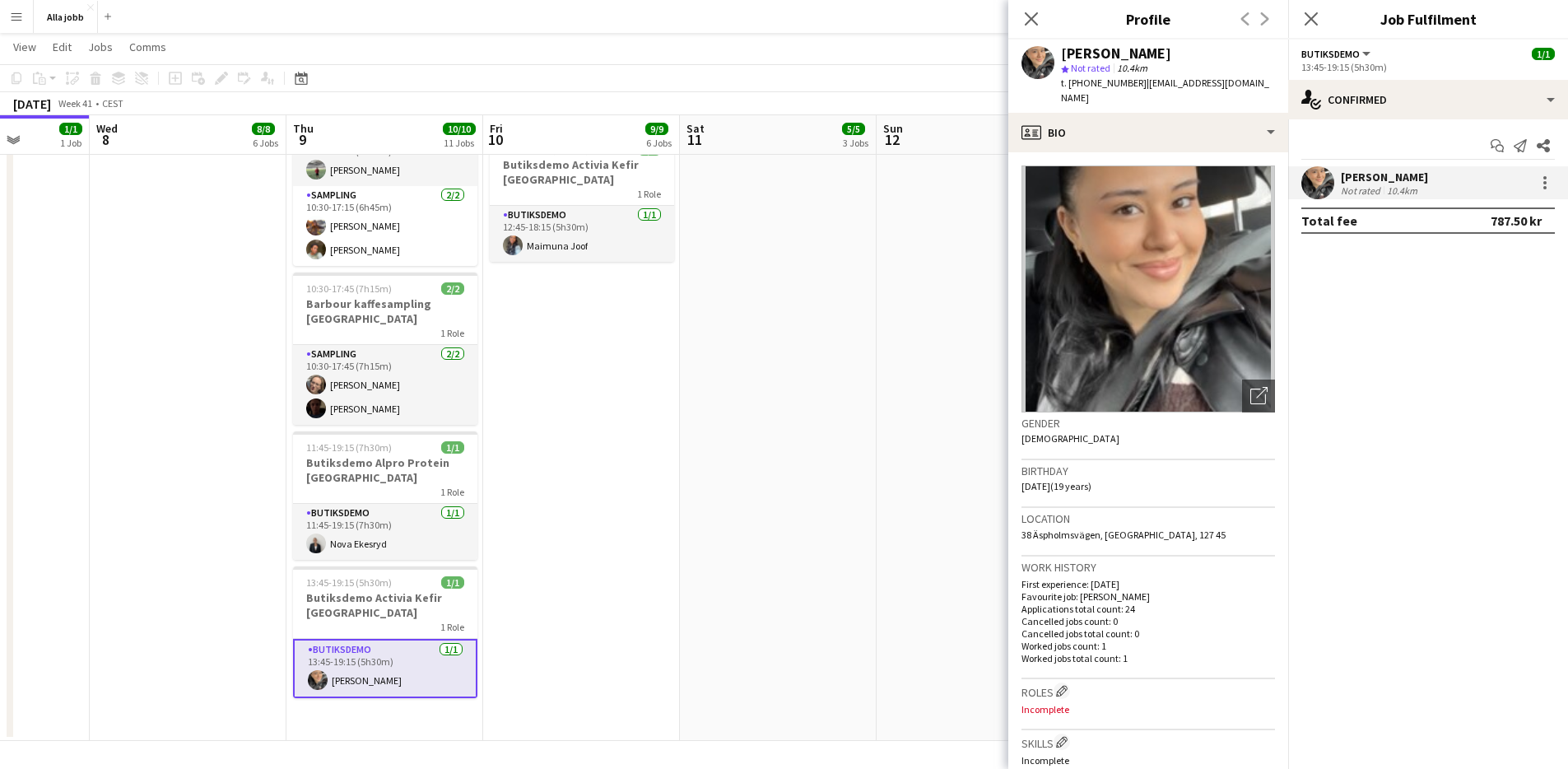
click at [631, 507] on app-date-cell "Hyre personbil 10:30-17:15 (6h45m) 3/3 Barbour kaffesampling Köpenhamn 2 Roles …" at bounding box center [582, 51] width 197 height 1380
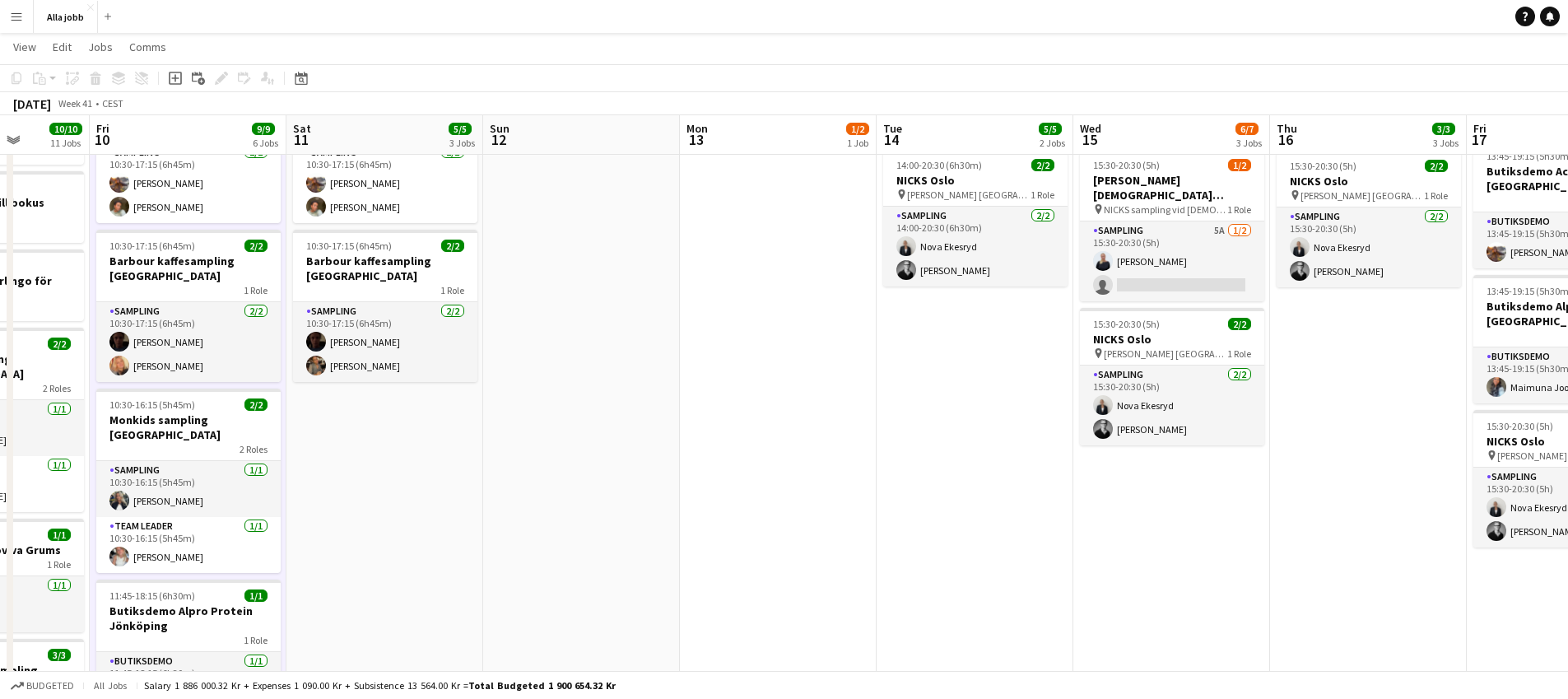
scroll to position [0, 501]
